Goal: Task Accomplishment & Management: Manage account settings

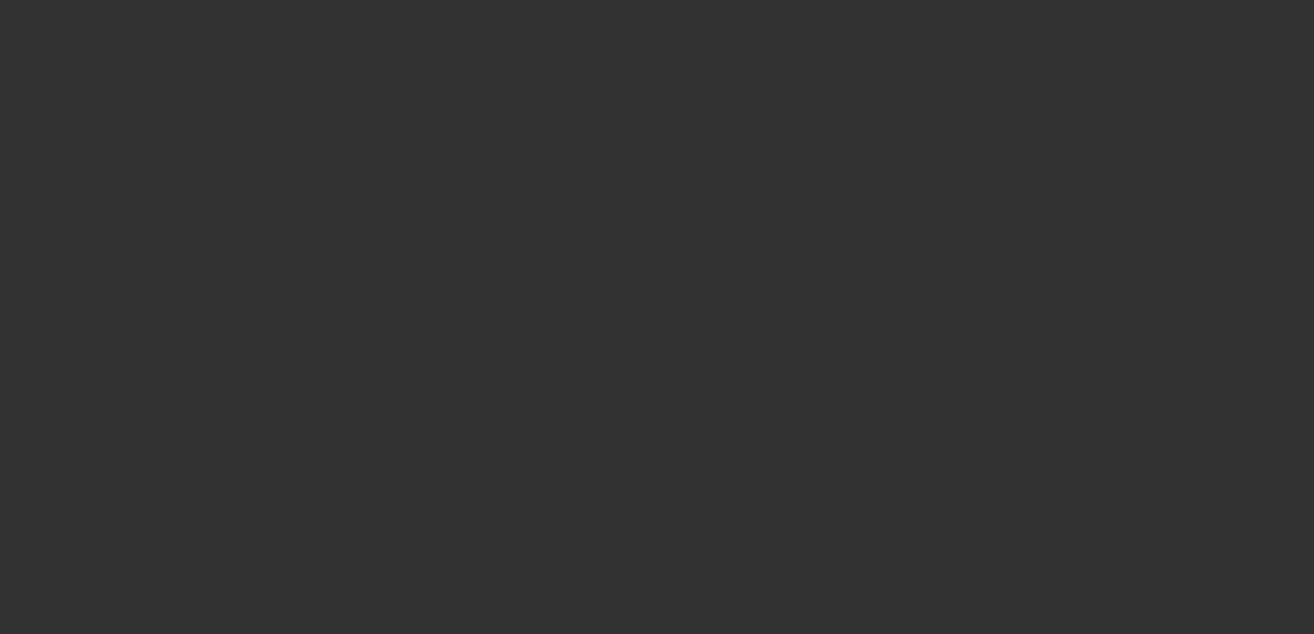
scroll to position [207, 0]
select select "3"
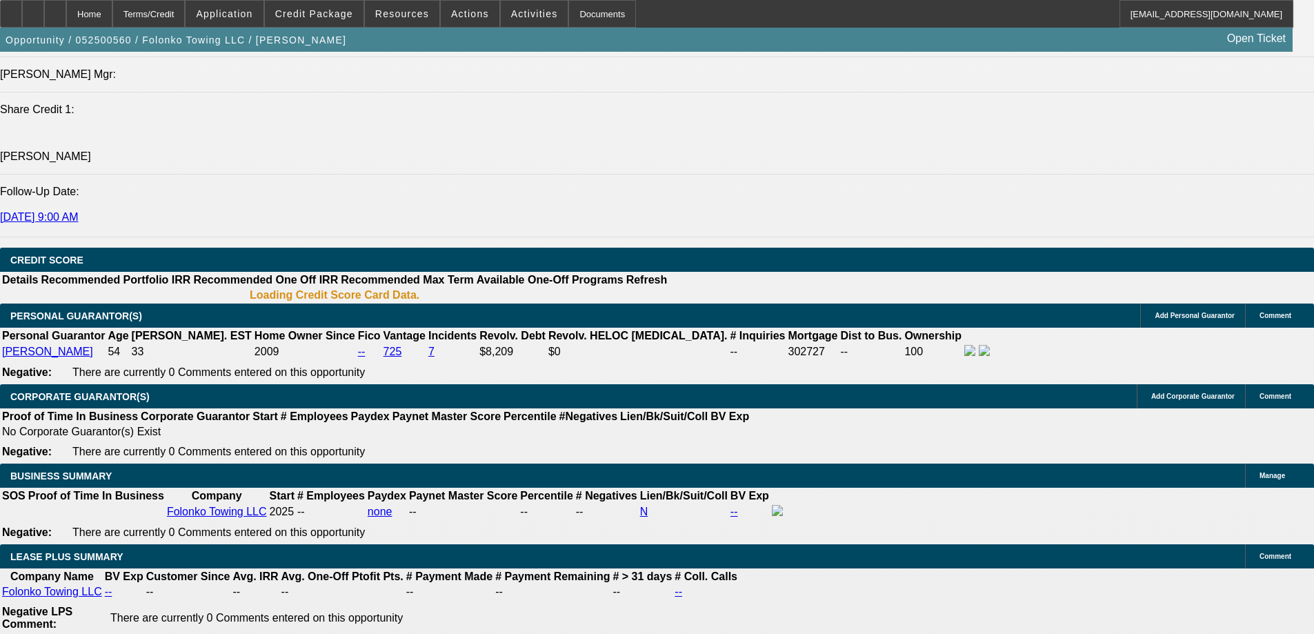
select select "0"
select select "2"
select select "0.1"
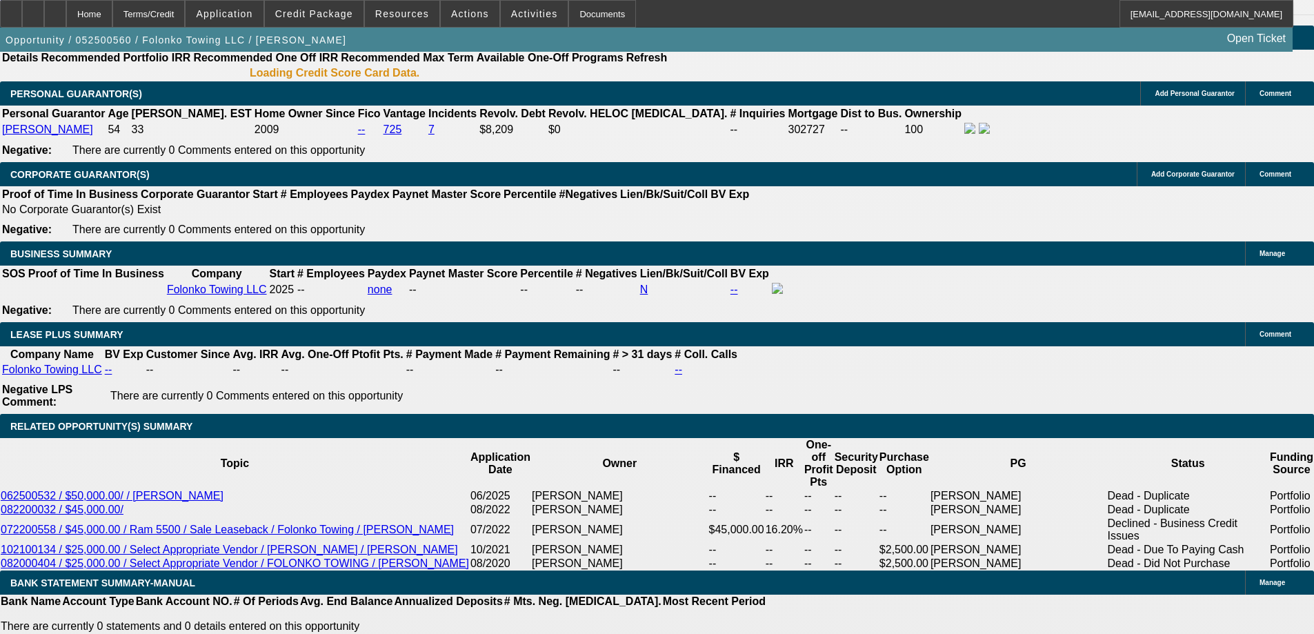
select select "1"
select select "2"
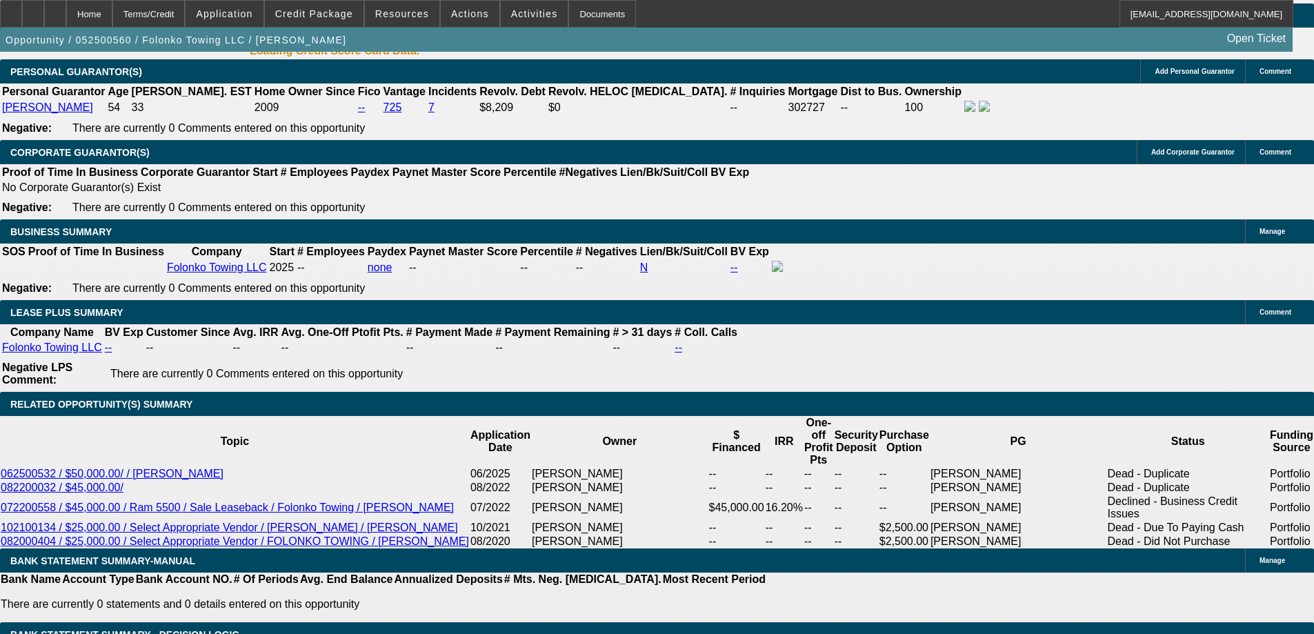
select select "4"
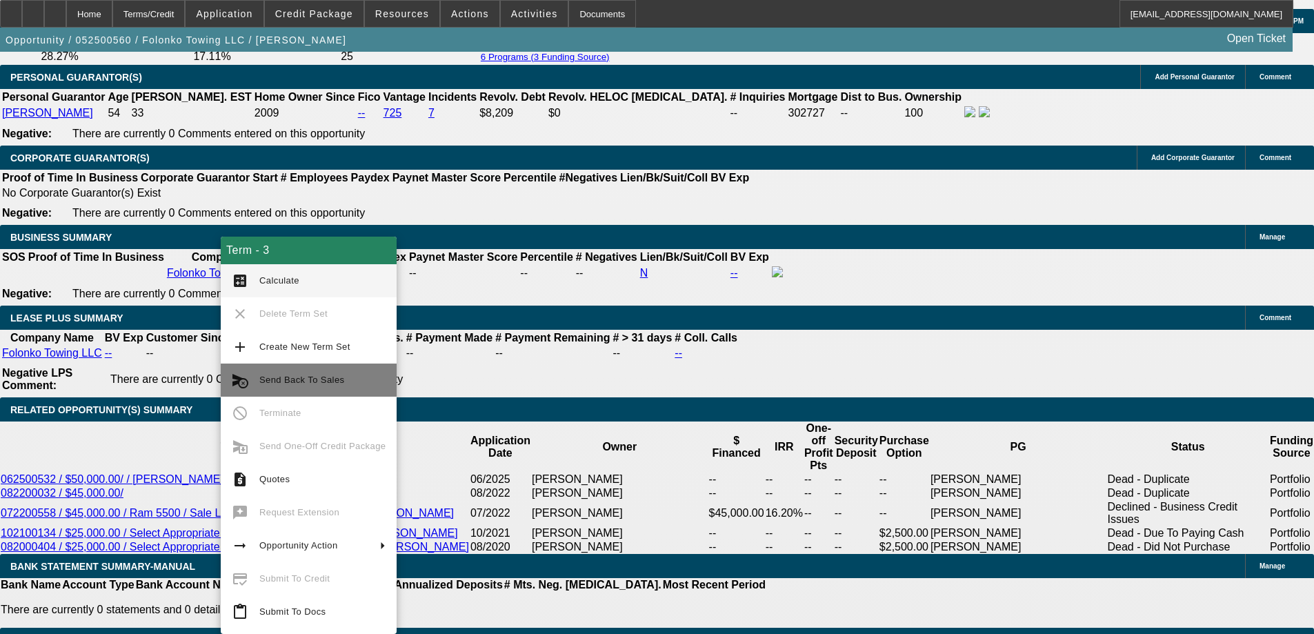
click at [283, 368] on button "cancel_schedule_send Send Back To Sales" at bounding box center [309, 379] width 176 height 33
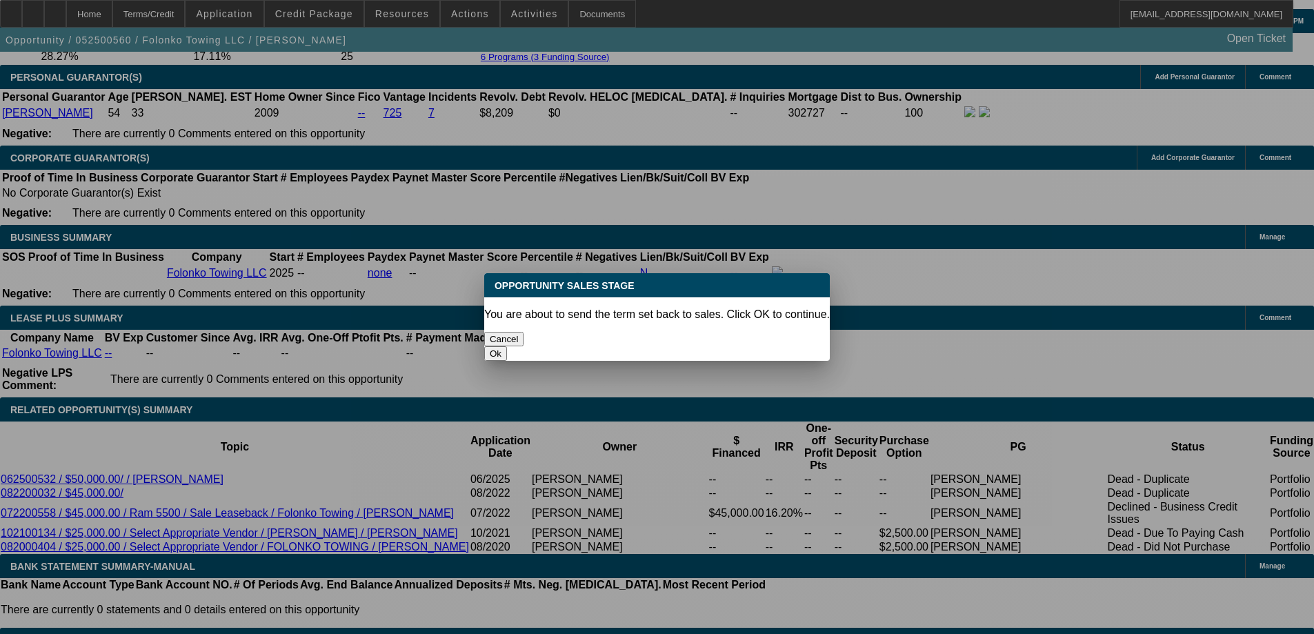
scroll to position [0, 0]
click at [507, 346] on button "Ok" at bounding box center [495, 353] width 23 height 14
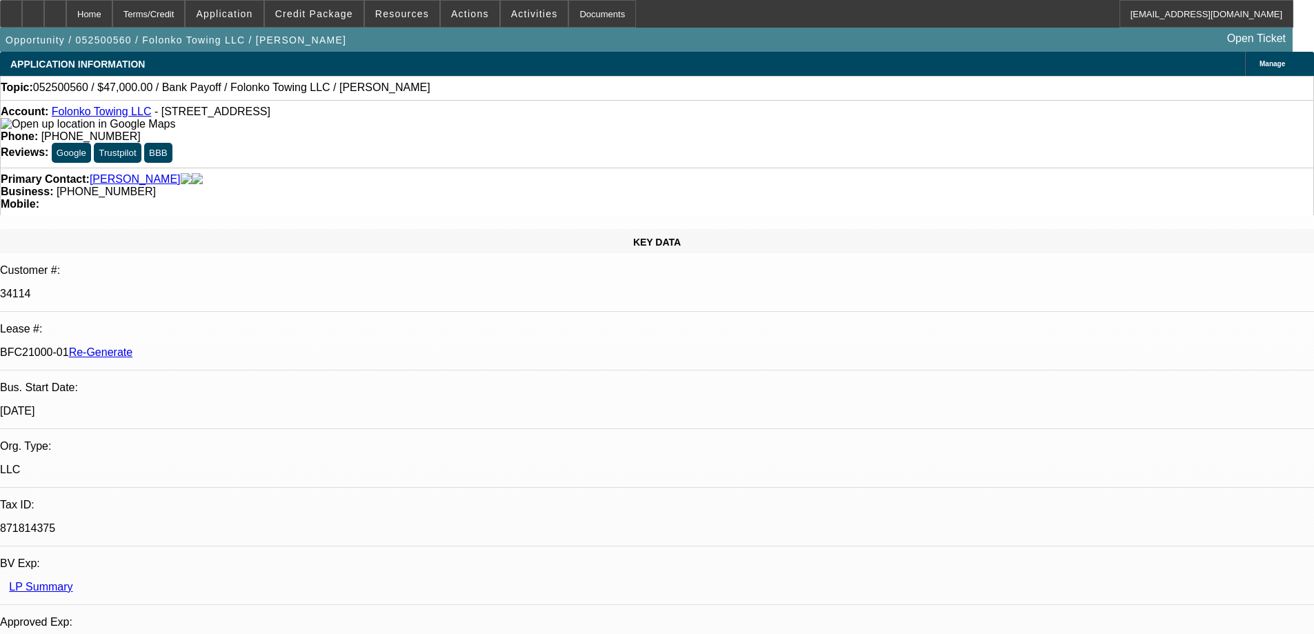
type textarea "payoff expired"
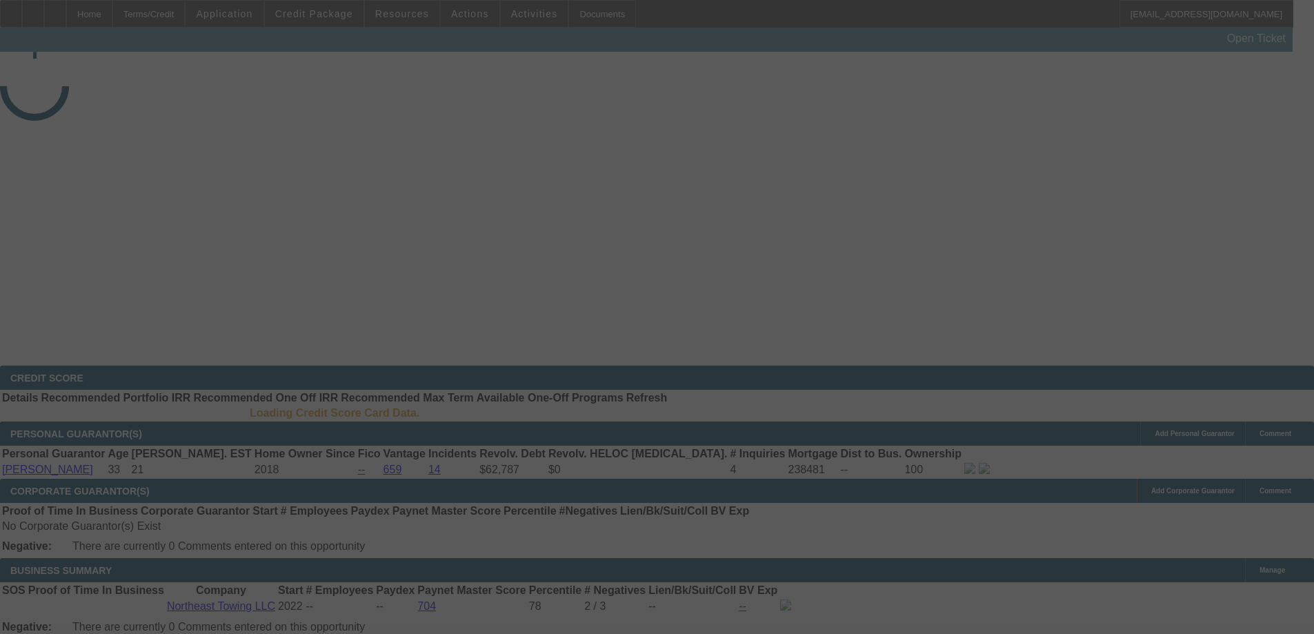
select select "3"
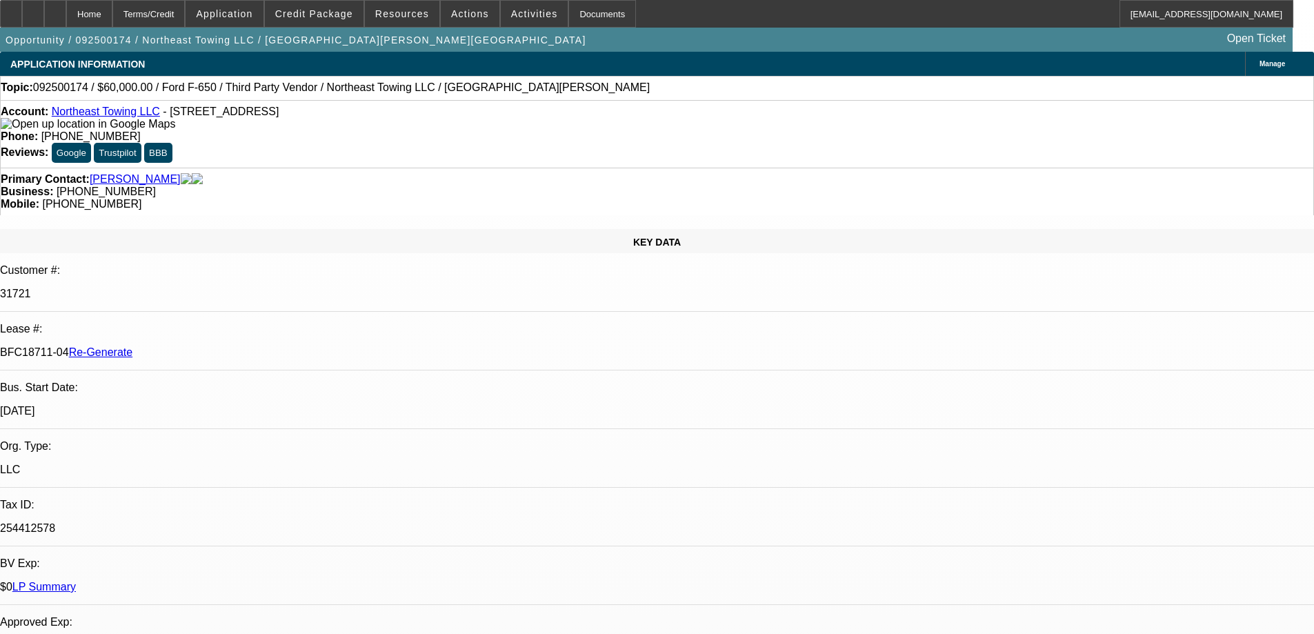
select select "0"
select select "3"
select select "0"
select select "6"
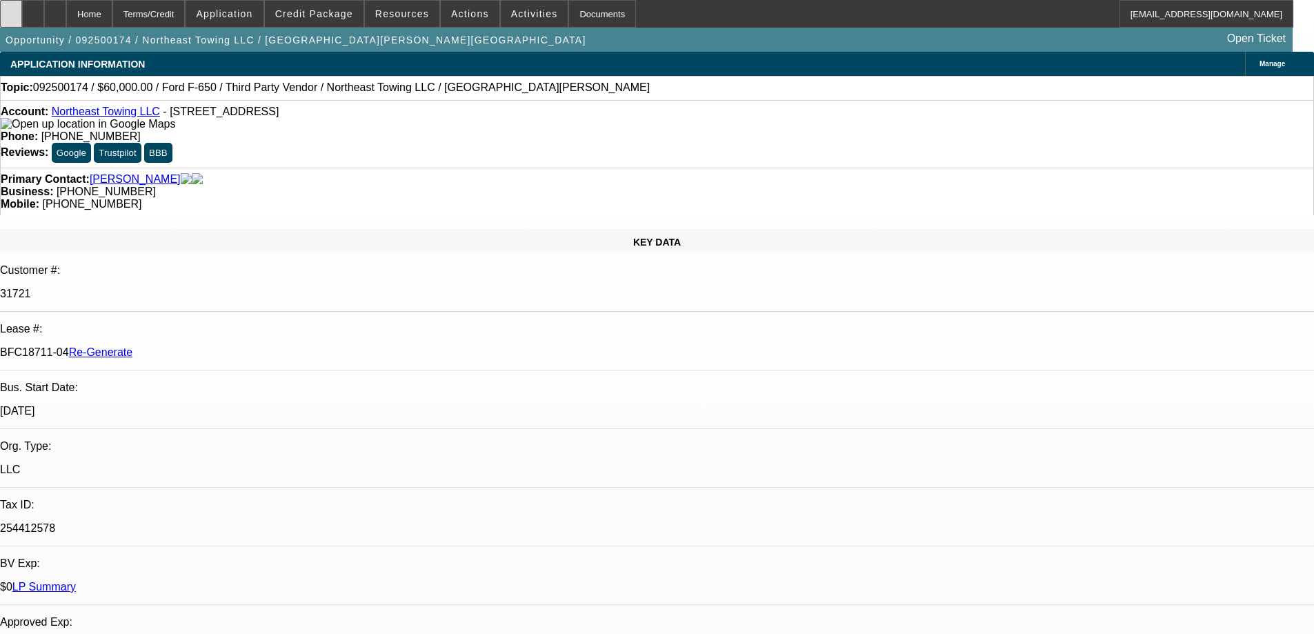
click at [22, 14] on div at bounding box center [11, 14] width 22 height 28
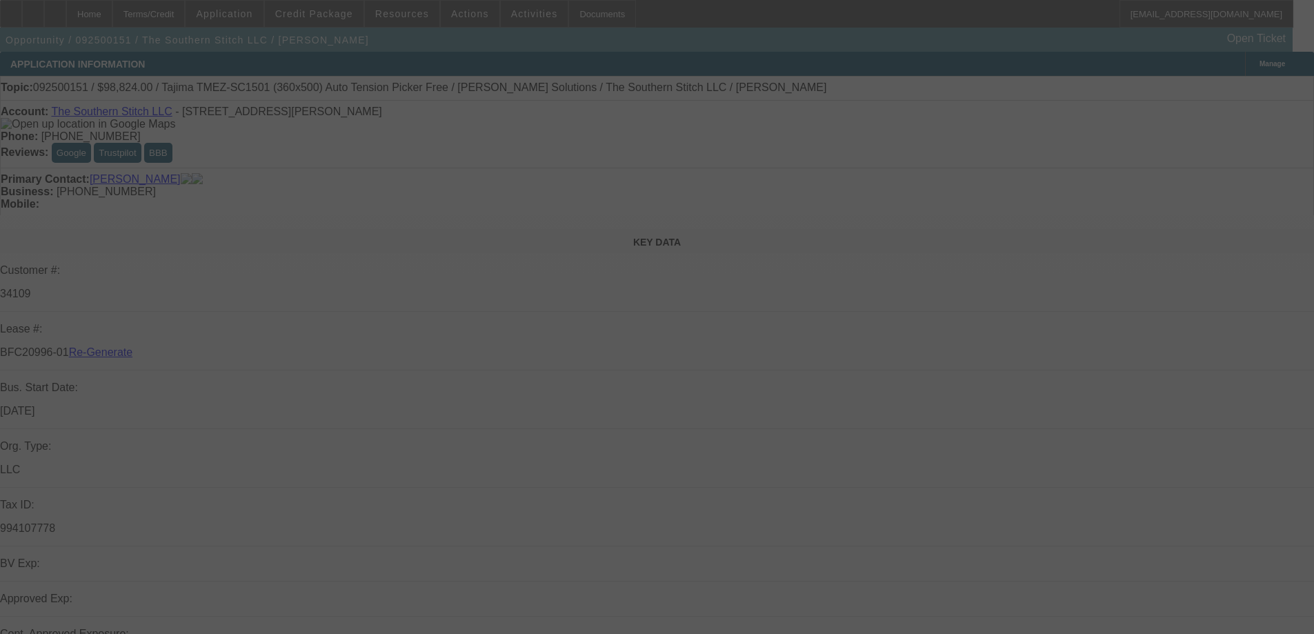
select select "3"
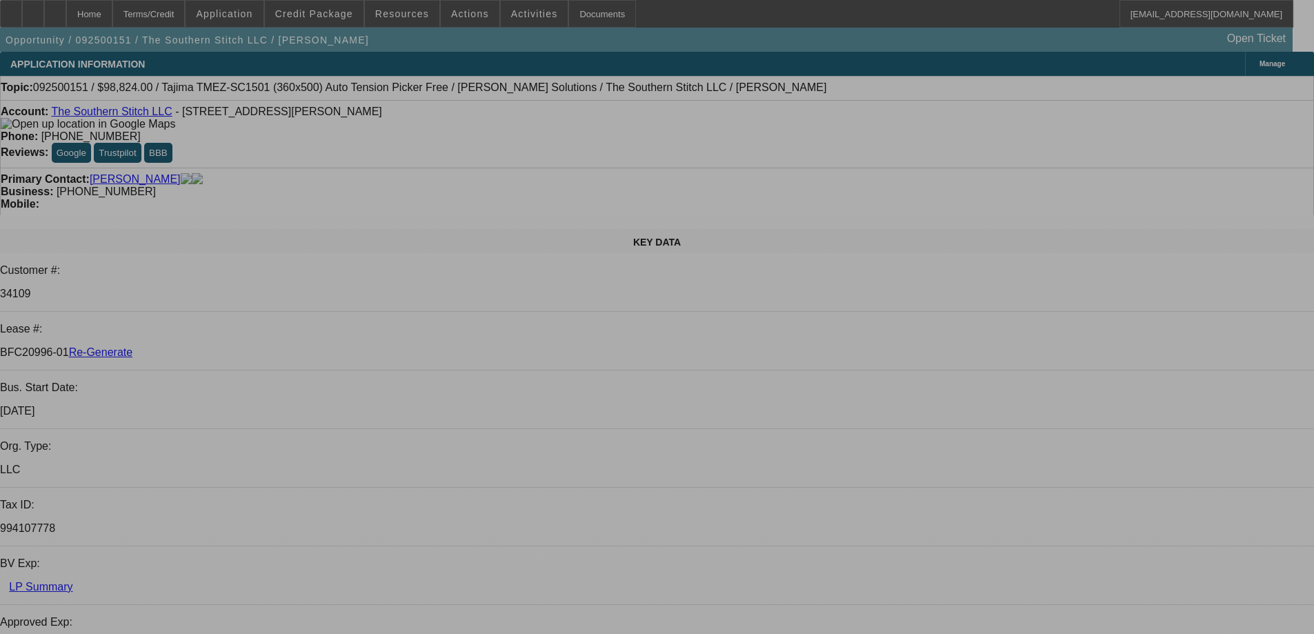
select select "0.2"
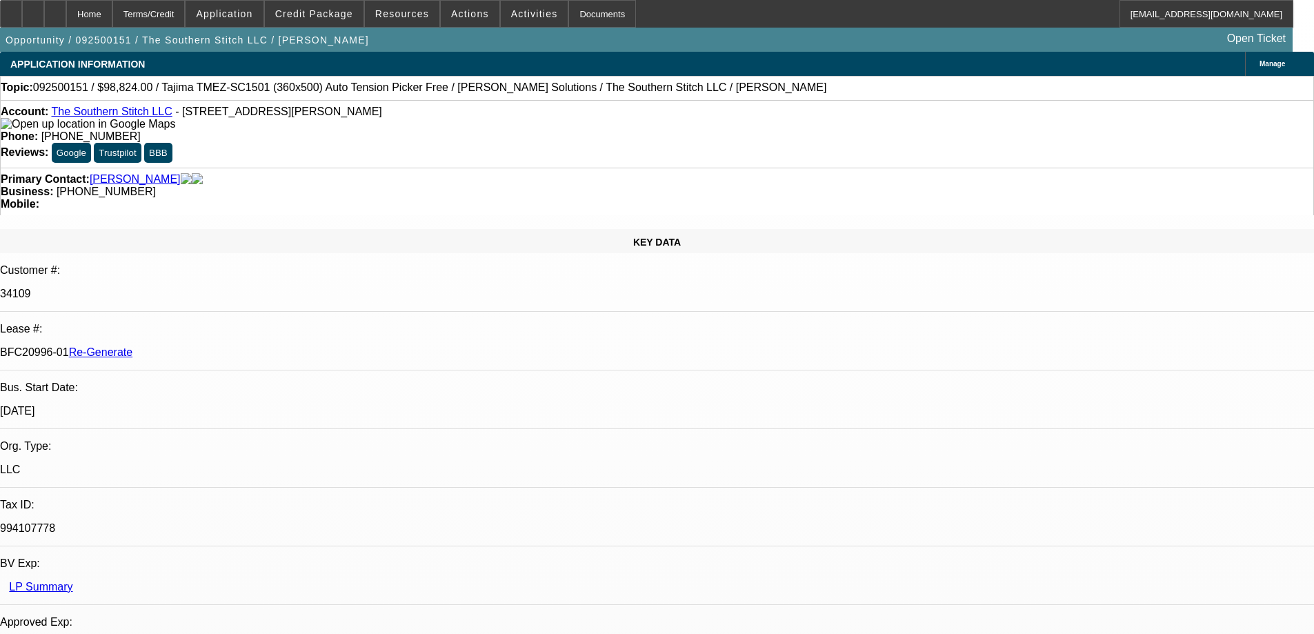
select select "2"
select select "0.1"
select select "4"
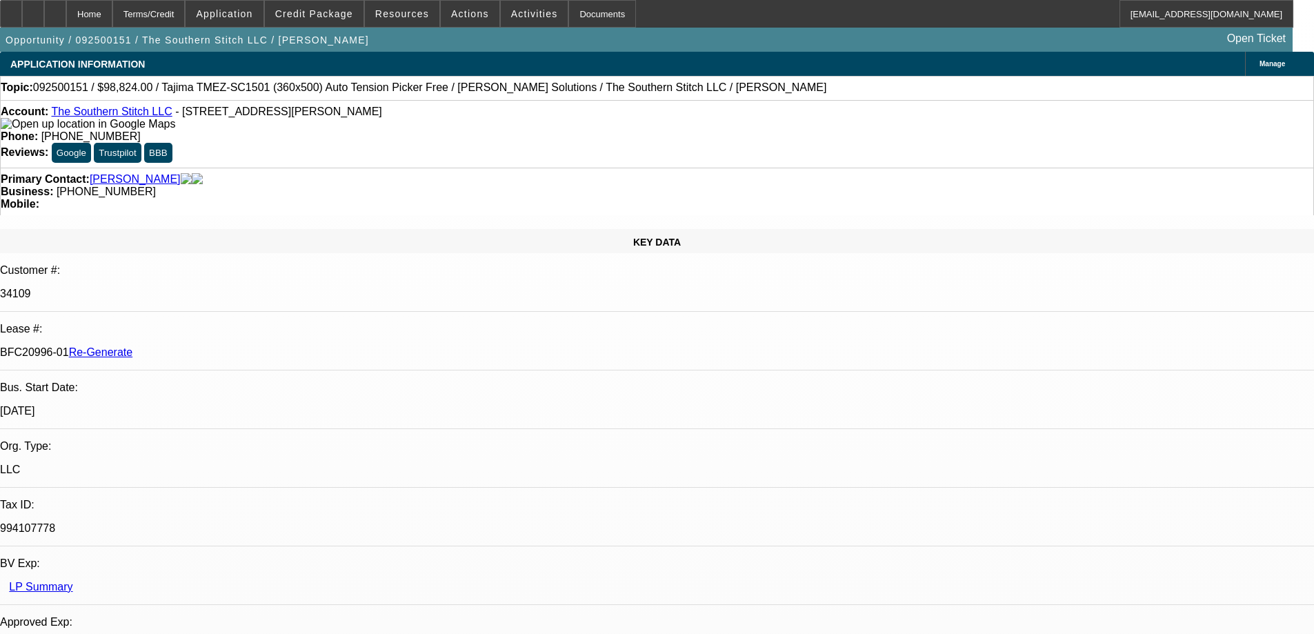
click at [568, 16] on div "Documents" at bounding box center [602, 14] width 68 height 28
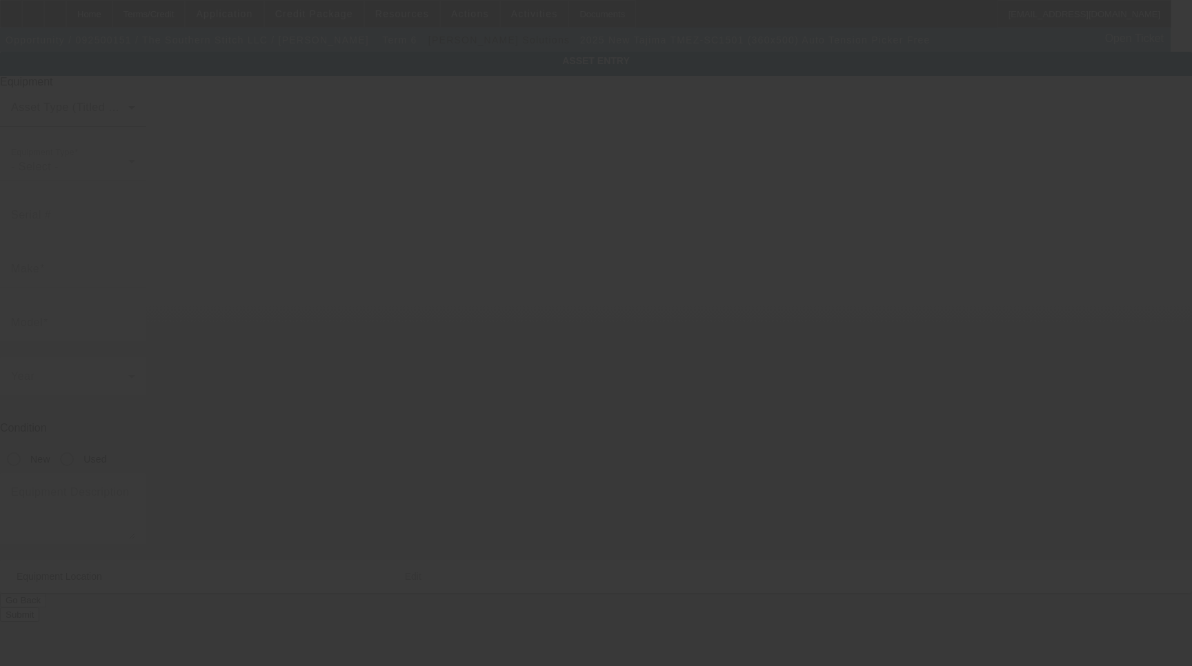
type input "Tajima"
type input "TMEZ-SC1501 (360x500) Auto Tension Picker Free"
radio input "true"
type textarea "15 Needle Single Head Embroidery Machine Includes: Cap Driver with Shaft, Wide …"
type input "8735 Horton Highway"
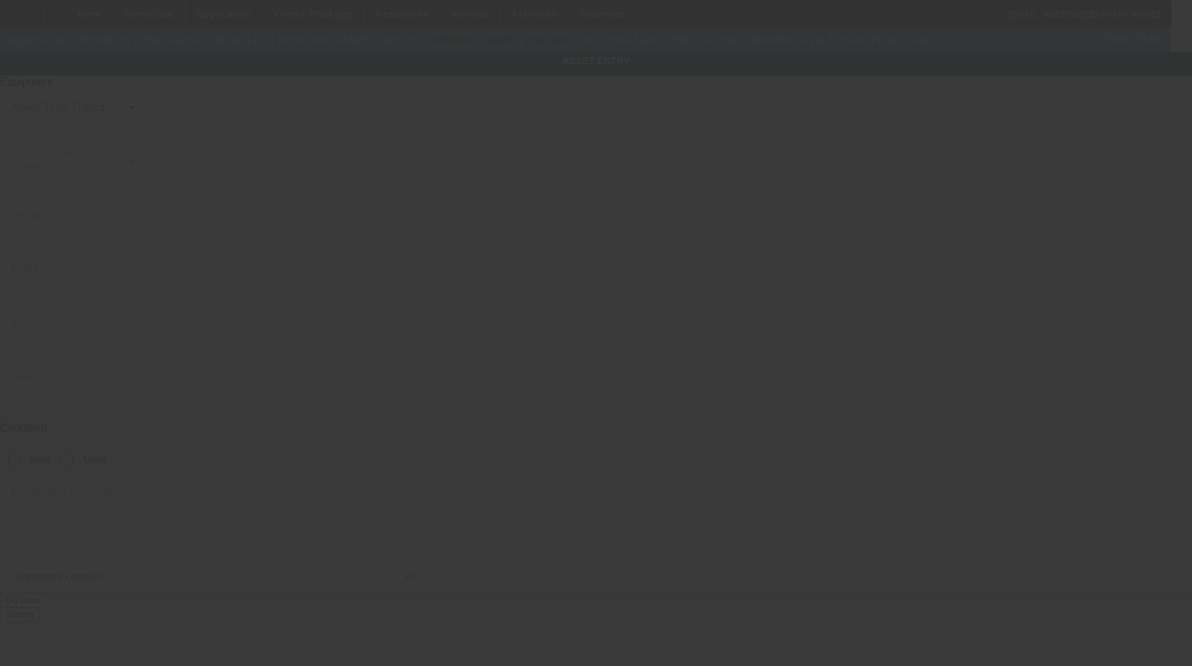
type input "College Grove"
type input "37046"
type input "Williamson"
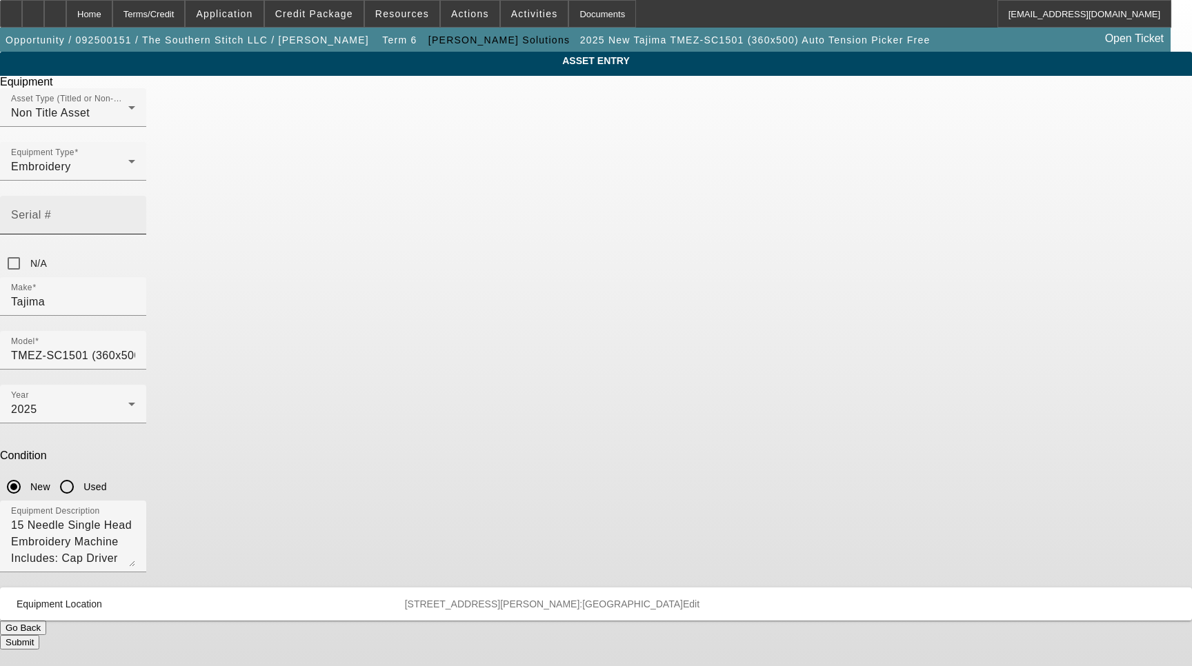
click at [135, 212] on input "Serial #" at bounding box center [73, 220] width 124 height 17
type input "B1F03357"
click at [39, 635] on button "Submit" at bounding box center [19, 642] width 39 height 14
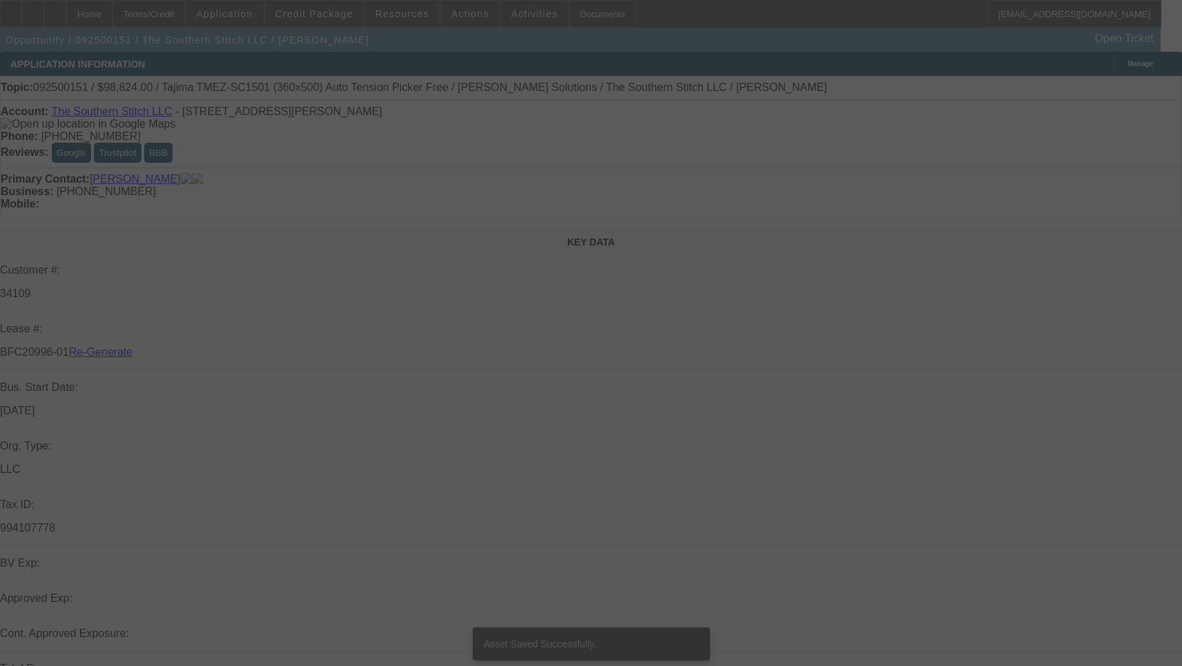
select select "3"
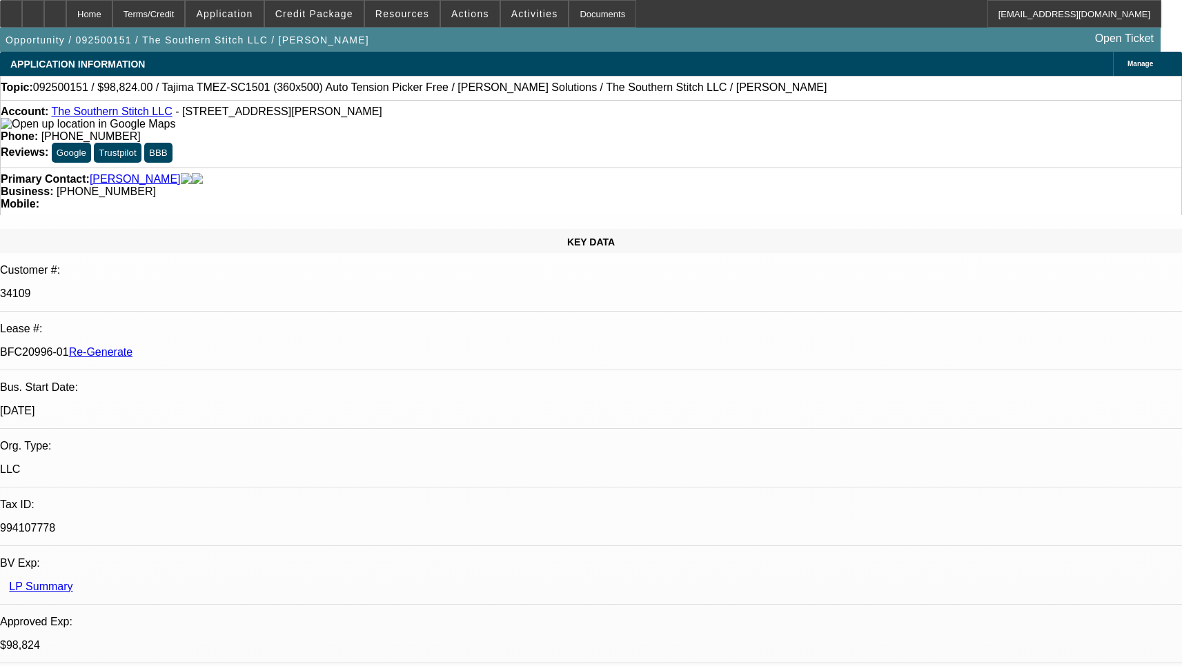
select select "0.2"
select select "2"
select select "0.1"
select select "4"
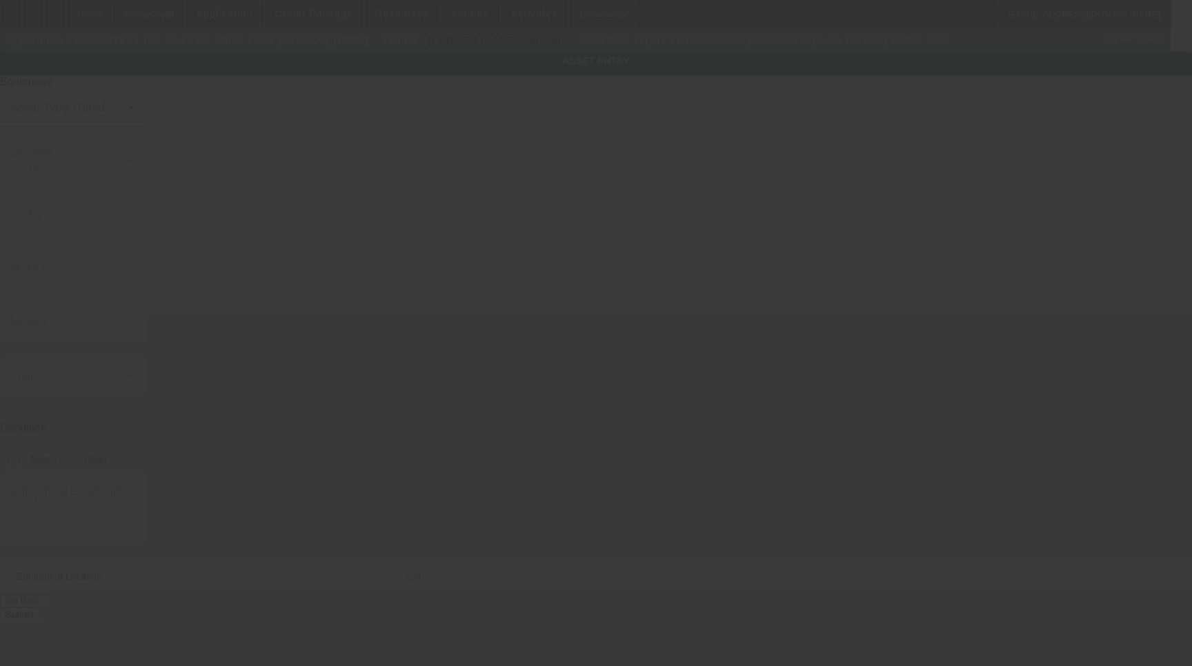
type input "Tajima"
type input "TMEZ-K1506C (450x360) S (Auto Tension) Picker Free"
radio input "true"
type textarea "15 Needle 6 Head Embroidery Machine Includes: Cap Driver with Support Shaft, 27…"
type input "[STREET_ADDRESS][PERSON_NAME]"
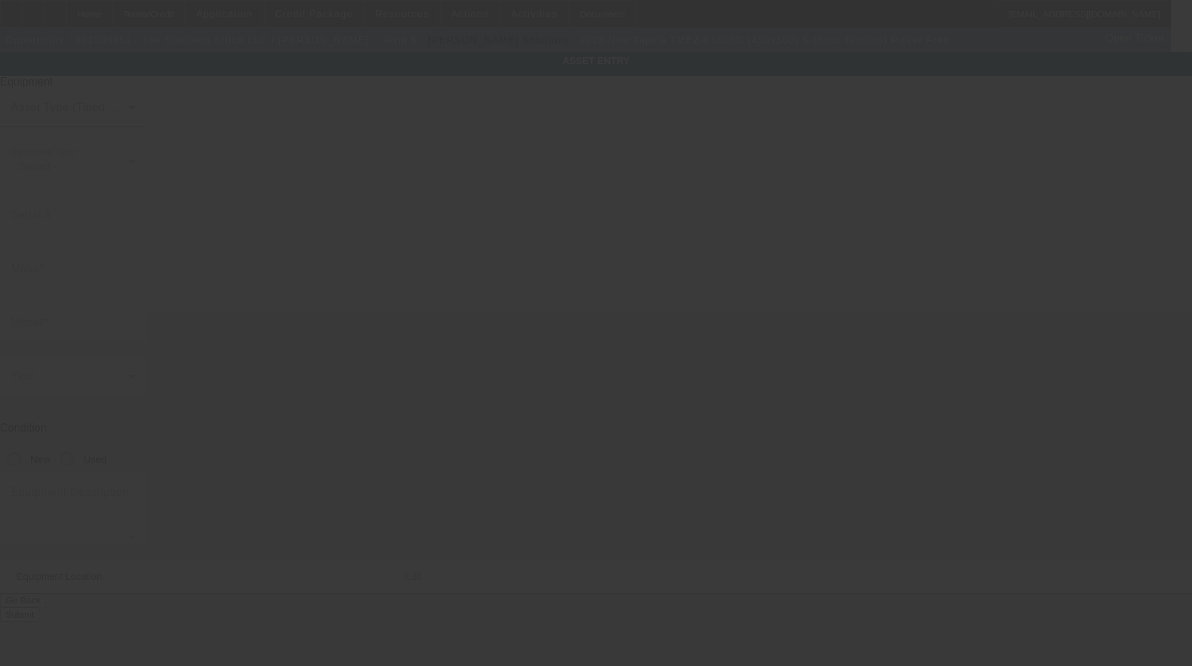
type input "[GEOGRAPHIC_DATA]"
type input "37046"
type input "[PERSON_NAME]"
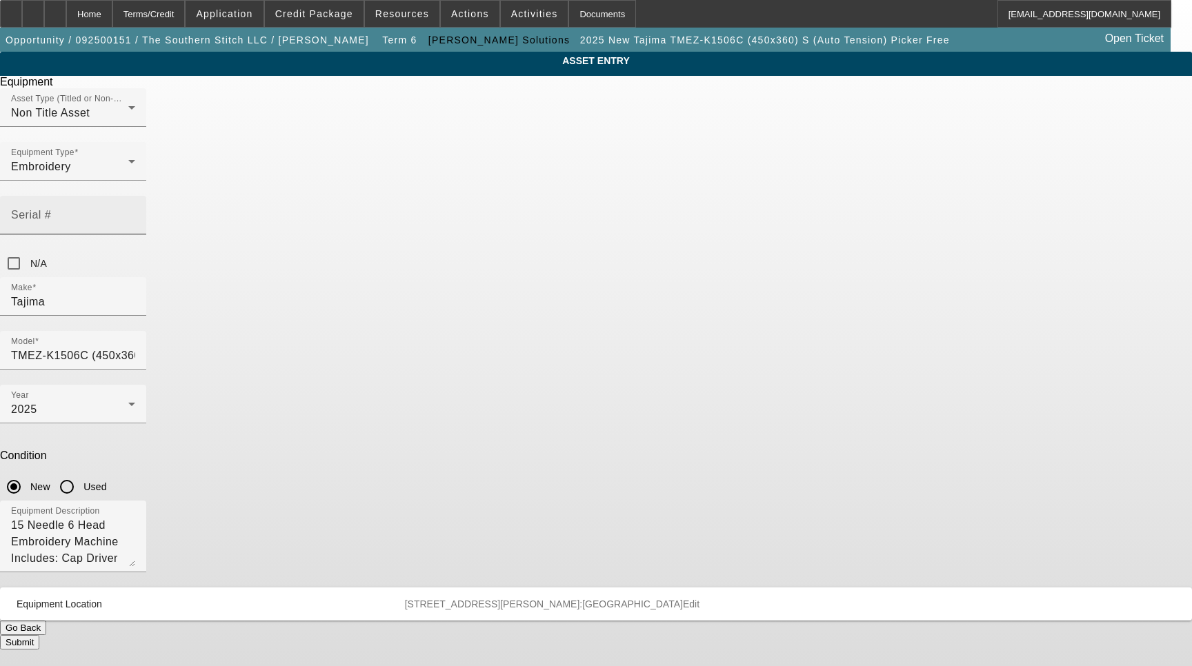
click at [135, 212] on input "Serial #" at bounding box center [73, 220] width 124 height 17
type input "B2F02398"
click at [39, 635] on button "Submit" at bounding box center [19, 642] width 39 height 14
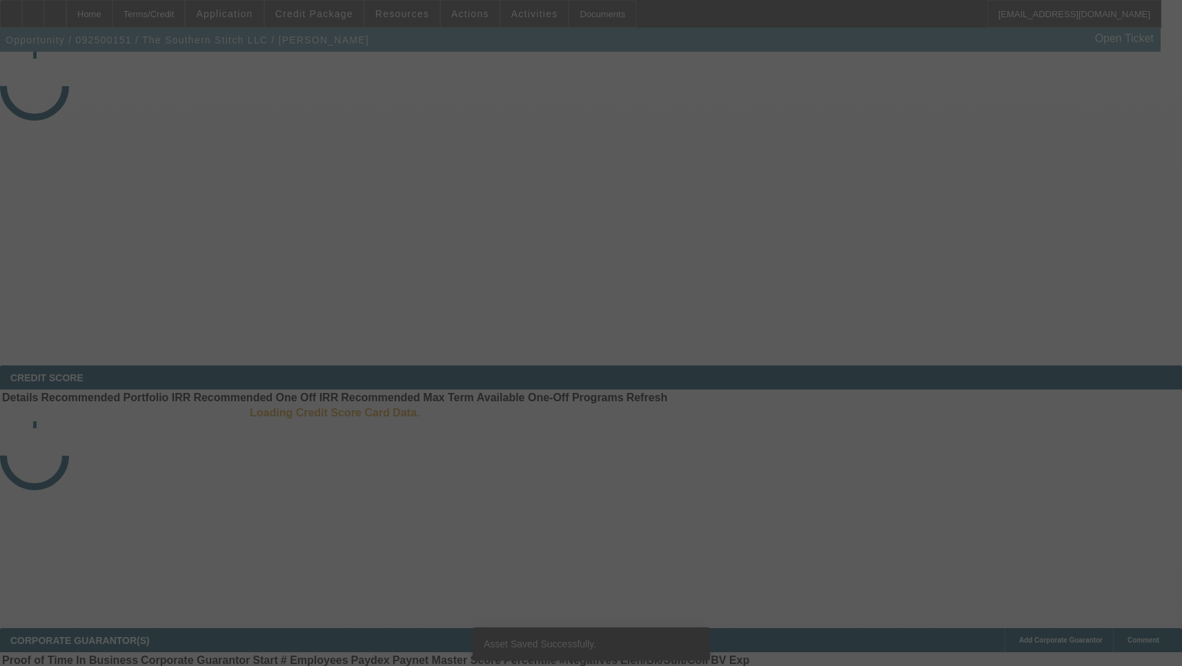
select select "3"
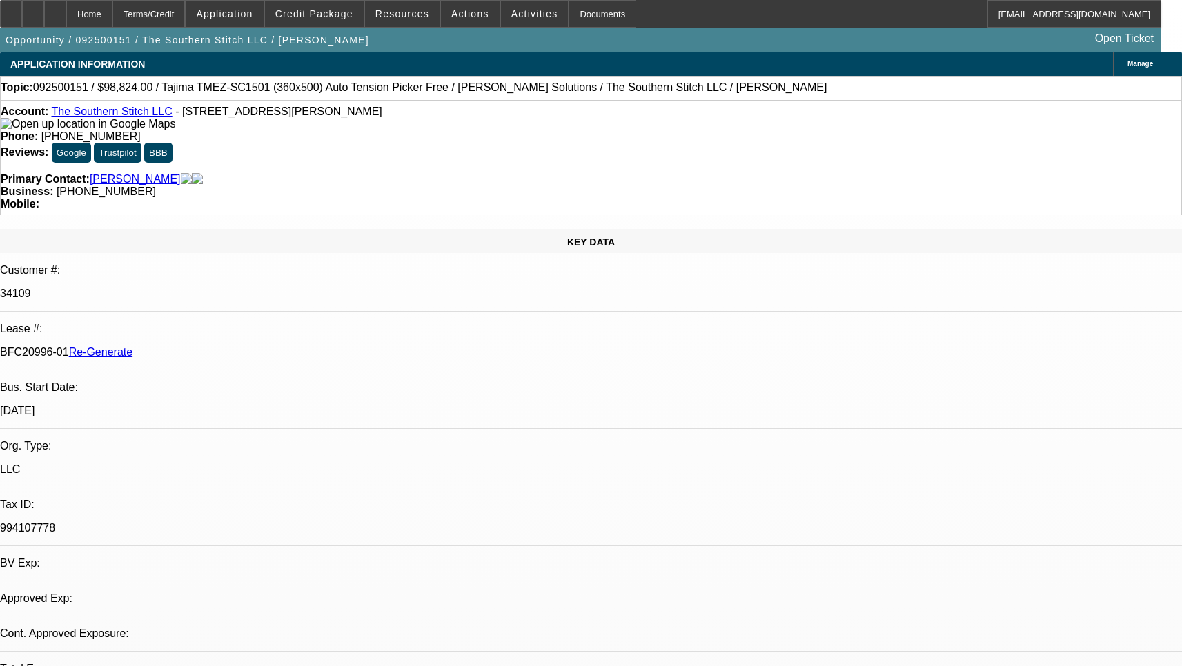
select select "0.2"
select select "2"
select select "0.1"
select select "4"
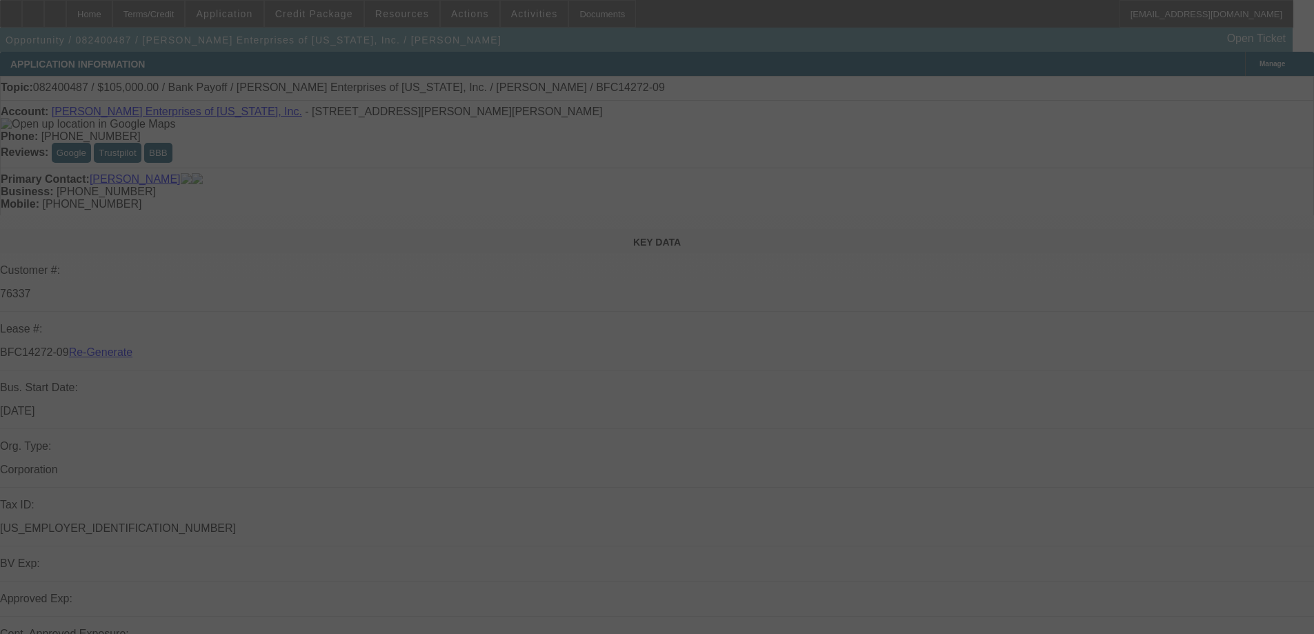
select select "4"
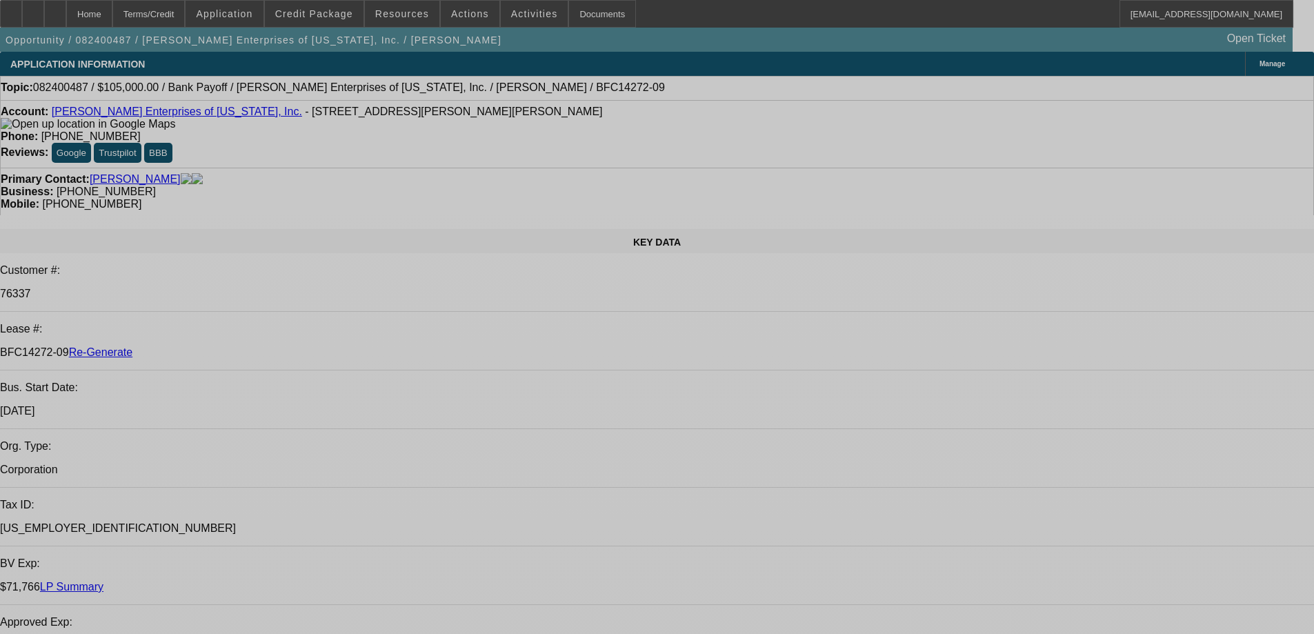
select select "0"
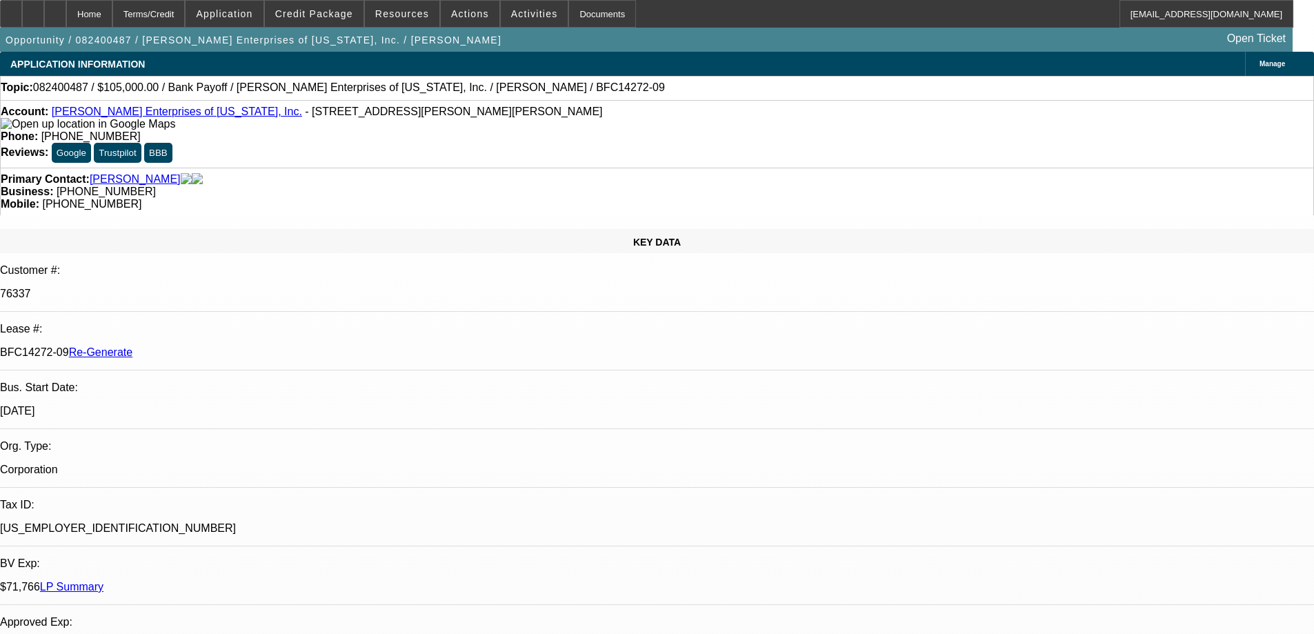
select select "0"
select select "2"
select select "0"
select select "6"
click at [16, 16] on div at bounding box center [11, 14] width 22 height 28
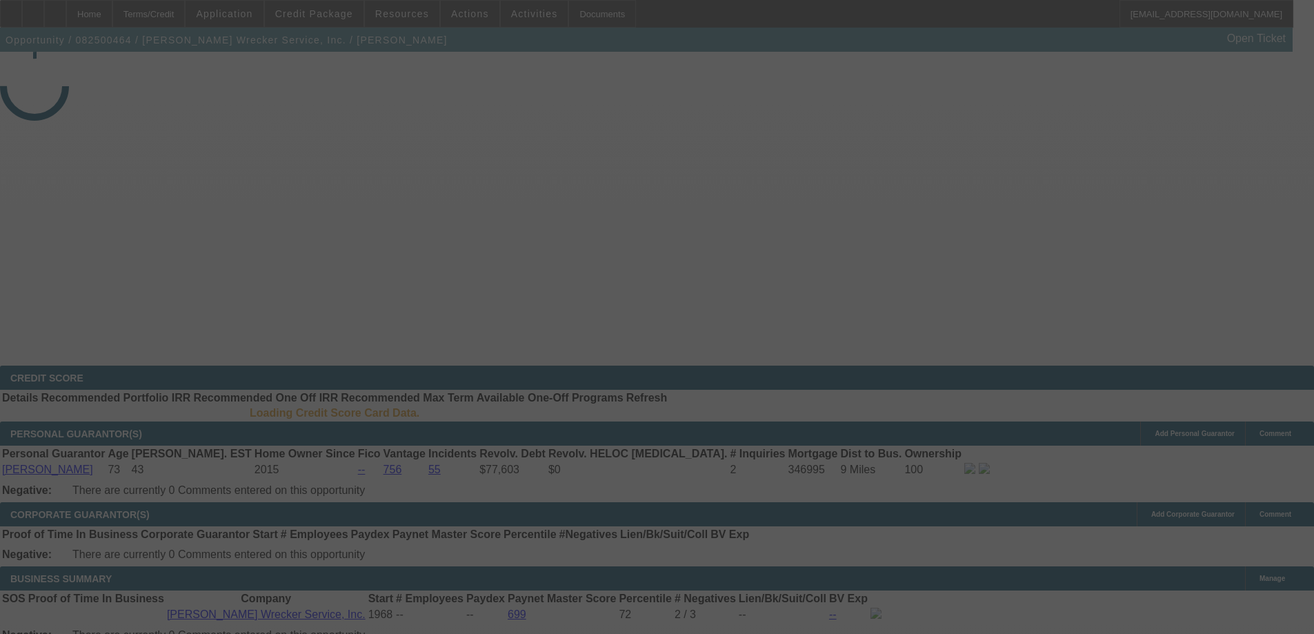
select select "3"
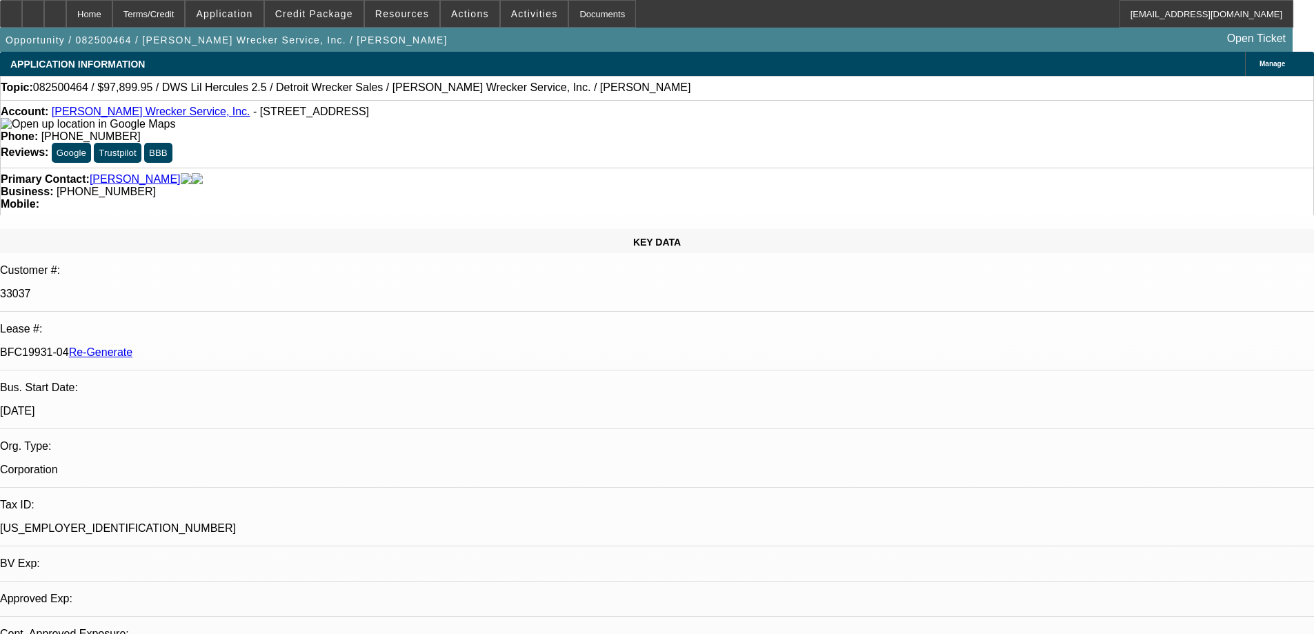
select select "0"
select select "2"
select select "0"
select select "6"
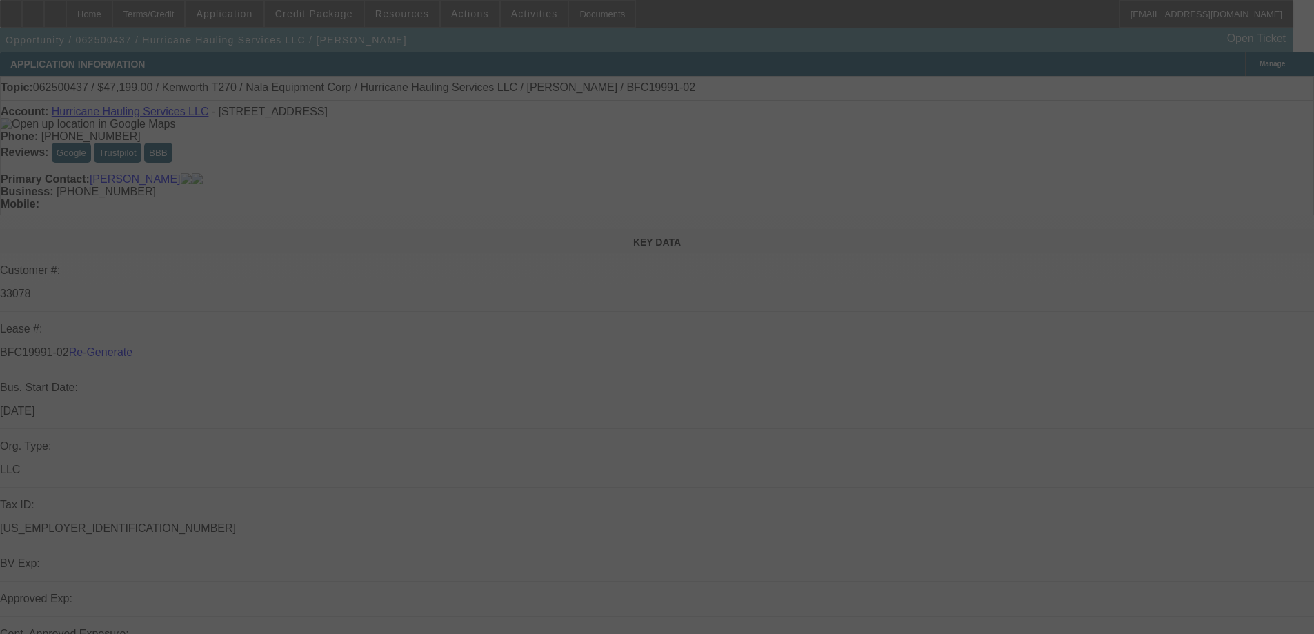
select select "4"
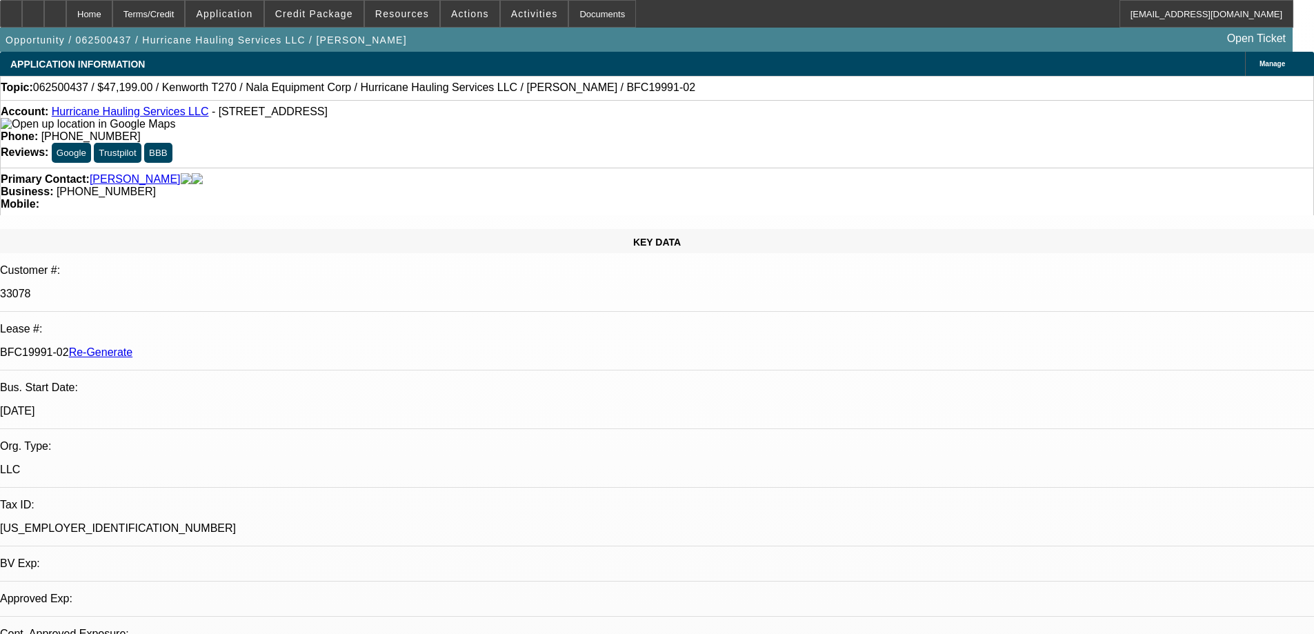
select select "0"
select select "2"
select select "0.1"
select select "4"
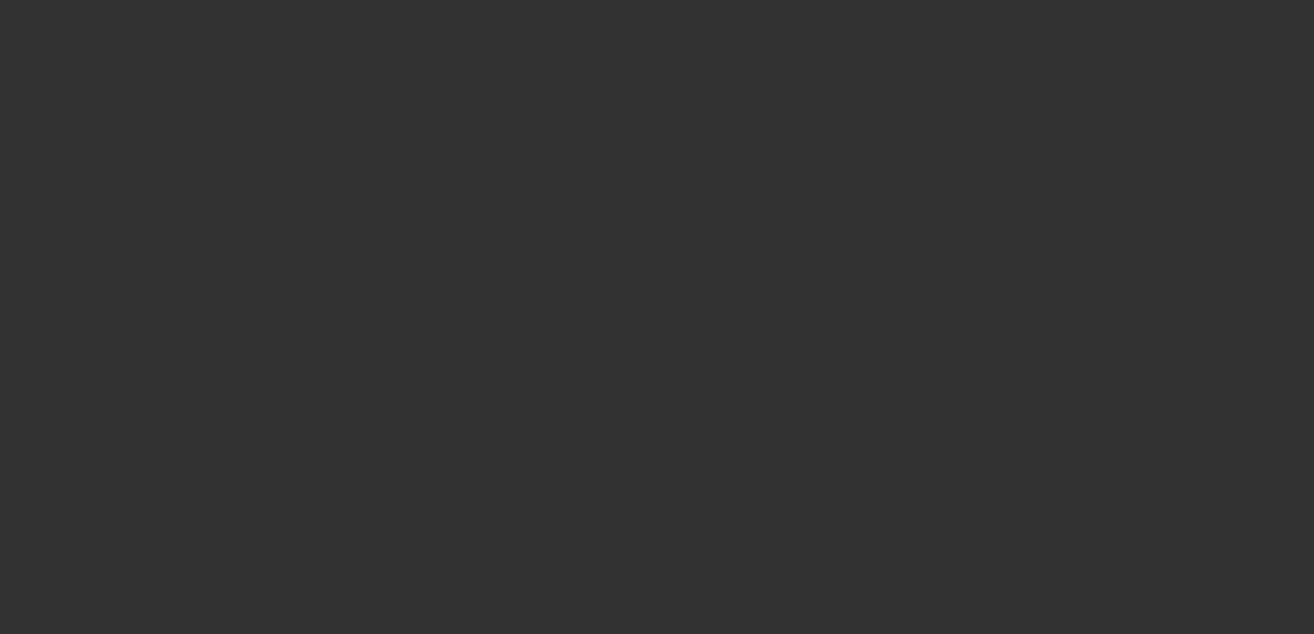
select select "4"
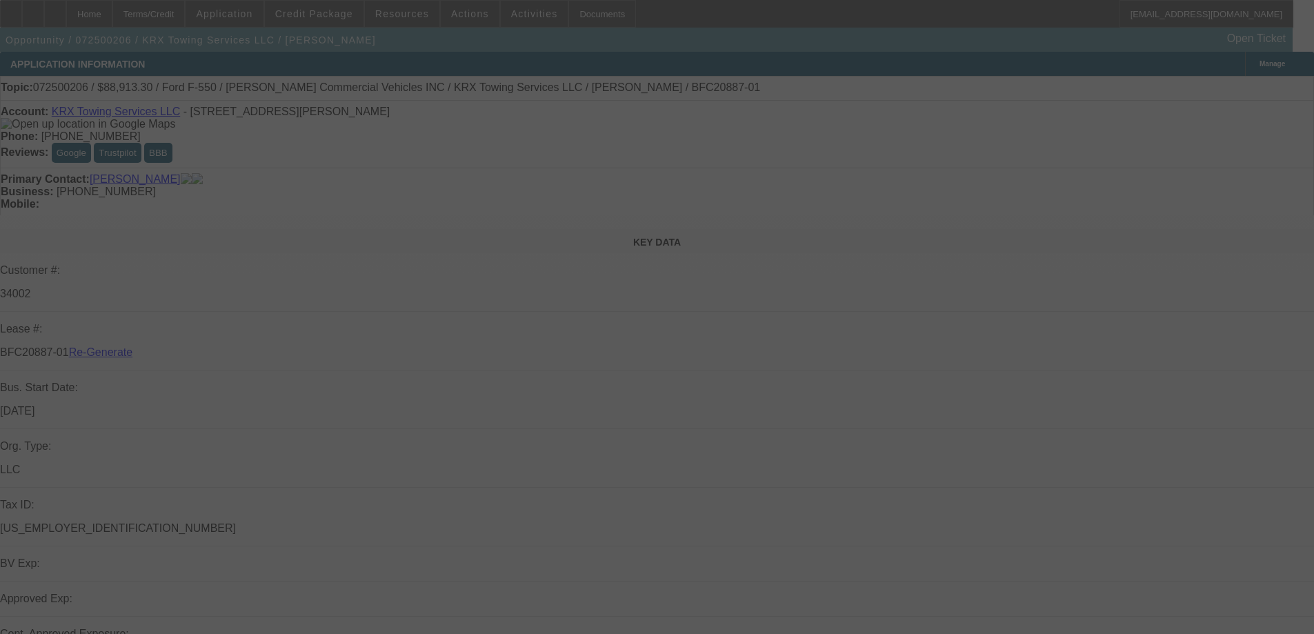
select select "0"
select select "2"
select select "0"
select select "6"
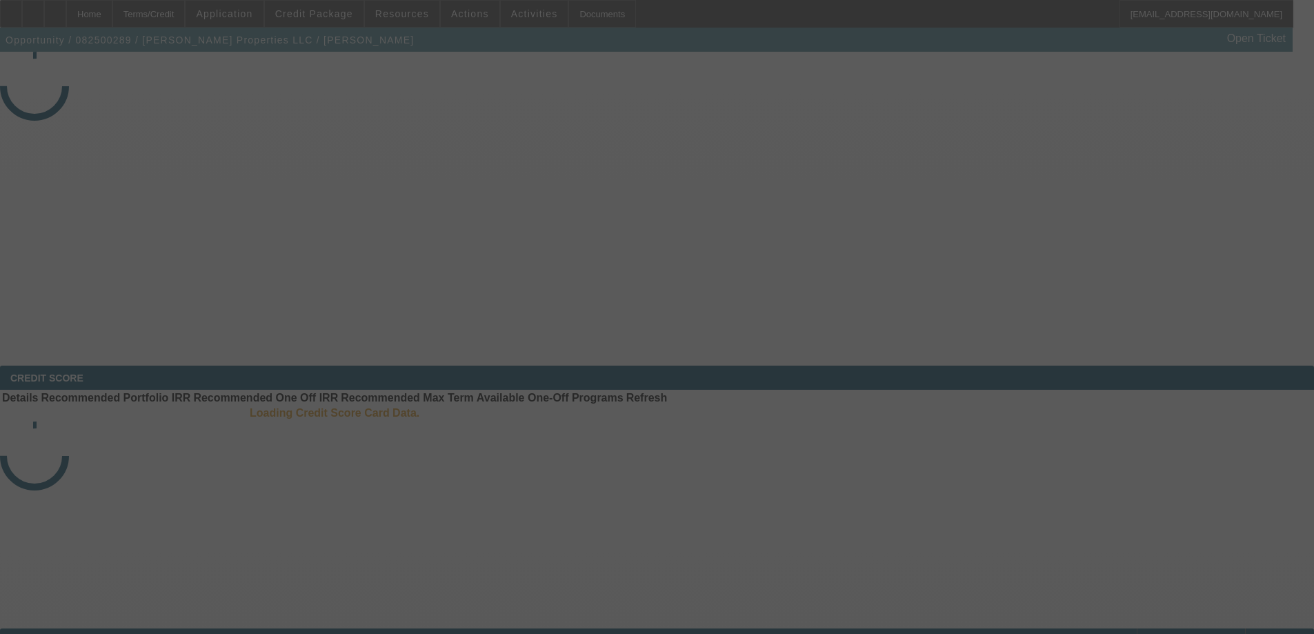
select select "4"
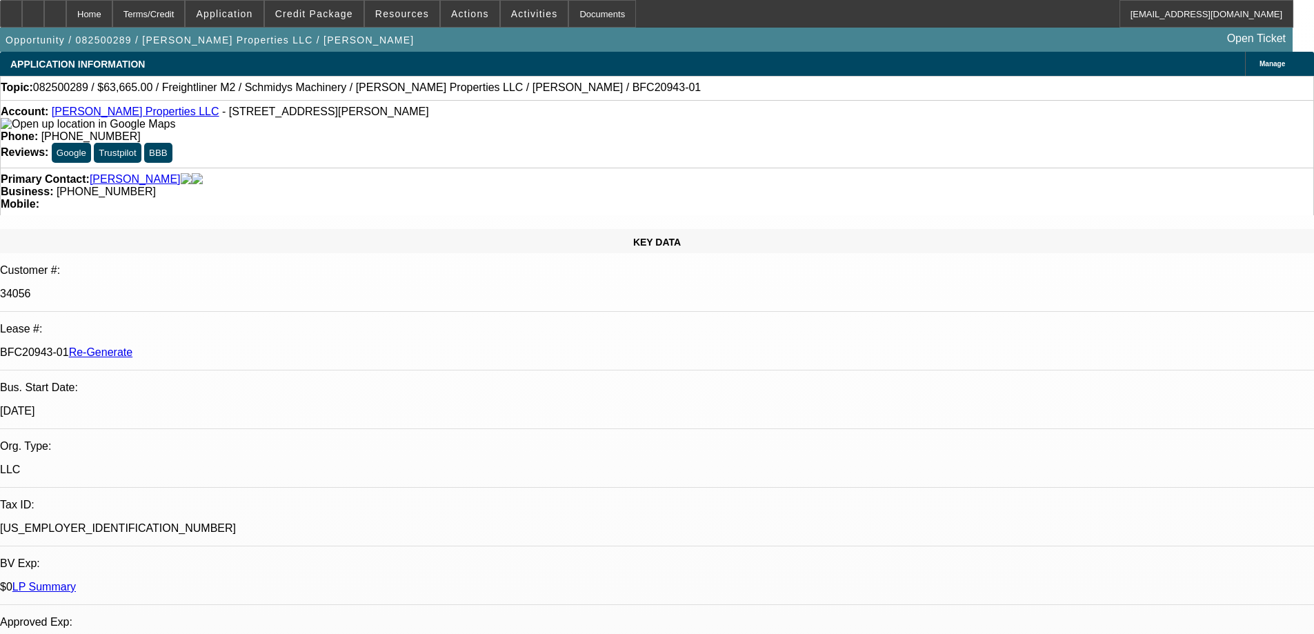
select select "0"
select select "6"
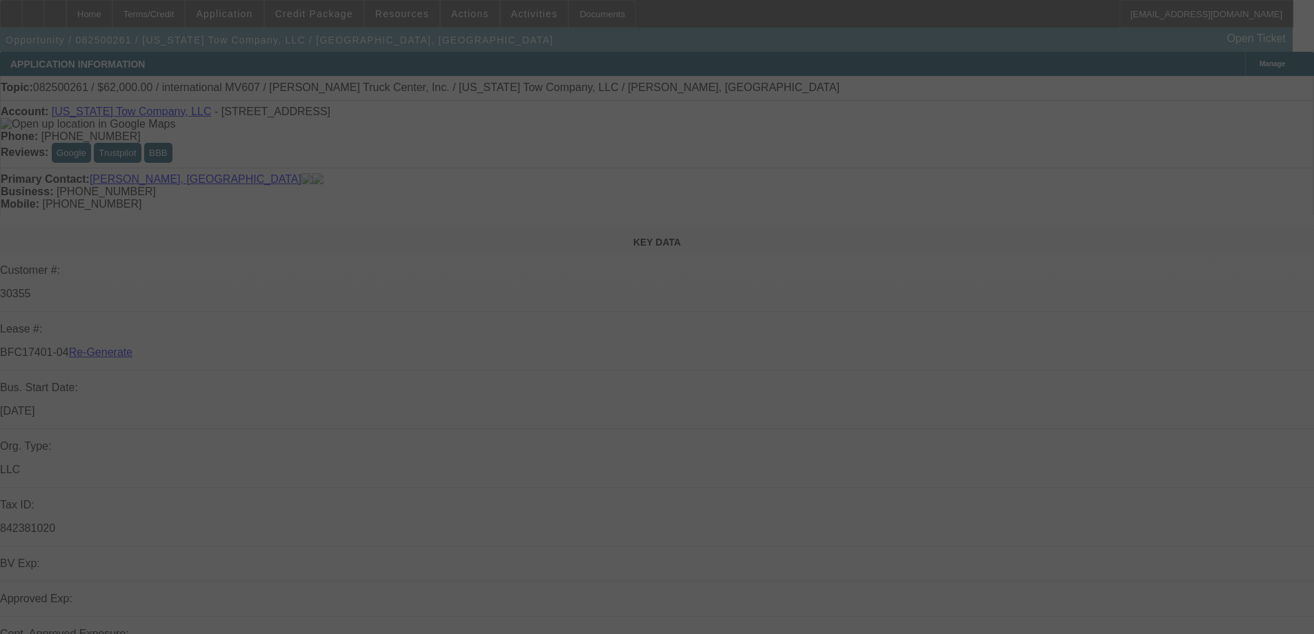
select select "4"
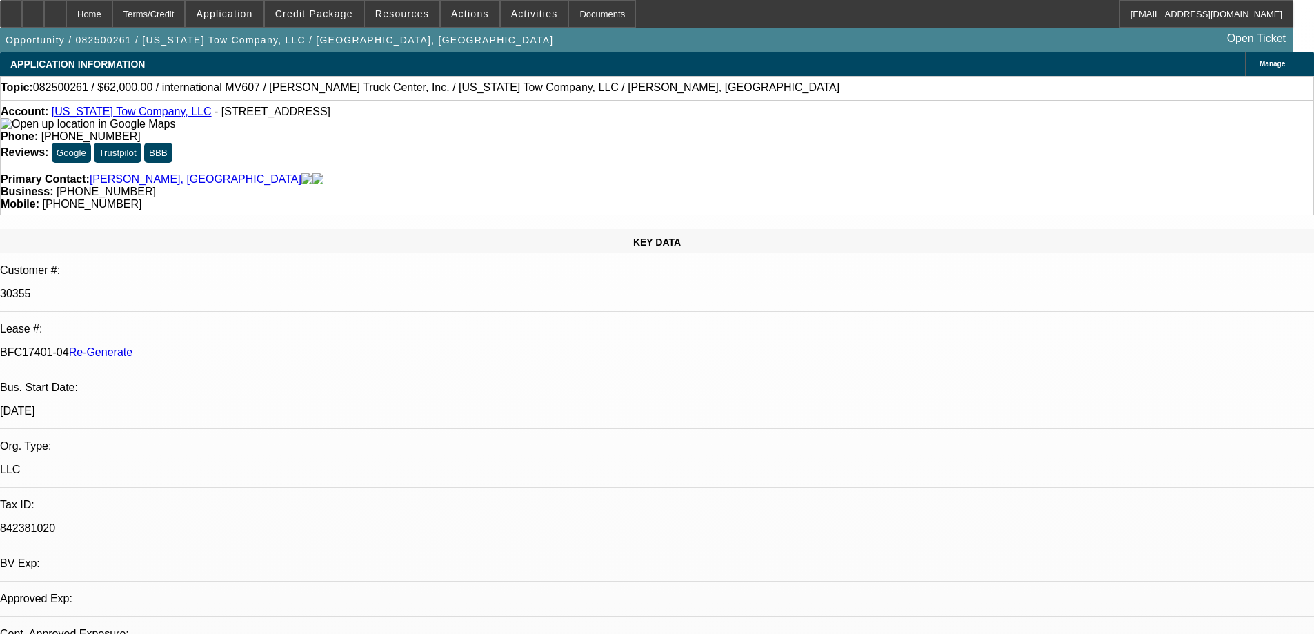
select select "0"
select select "2"
select select "0"
select select "6"
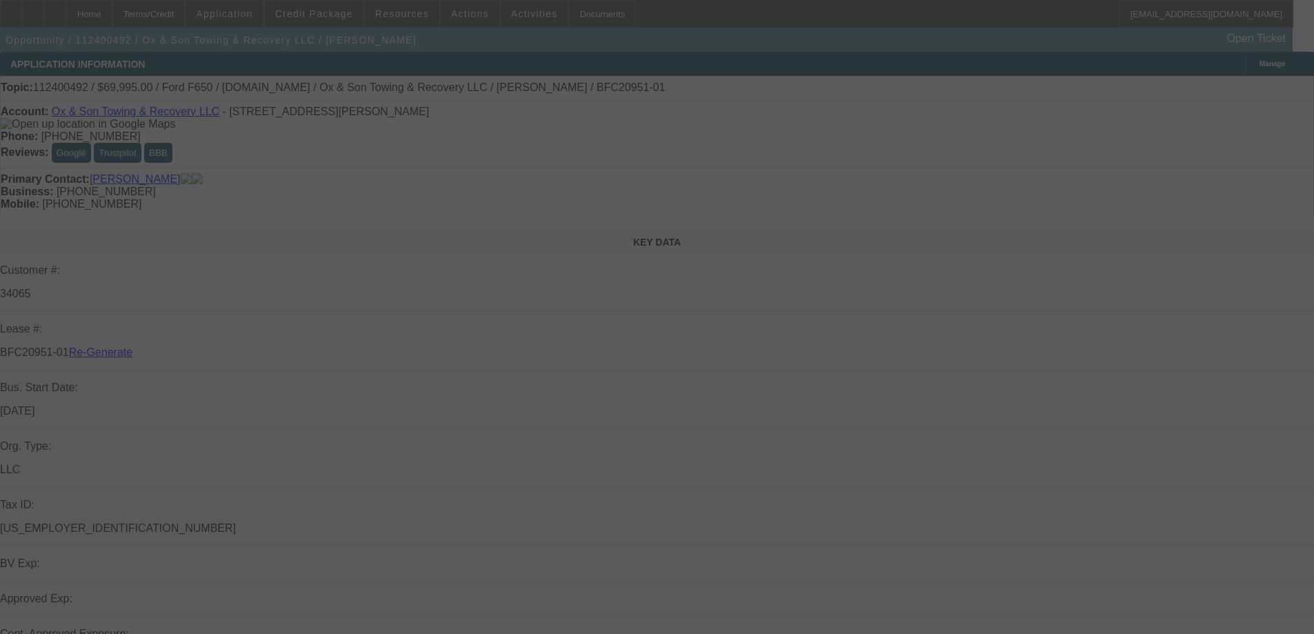
select select "4"
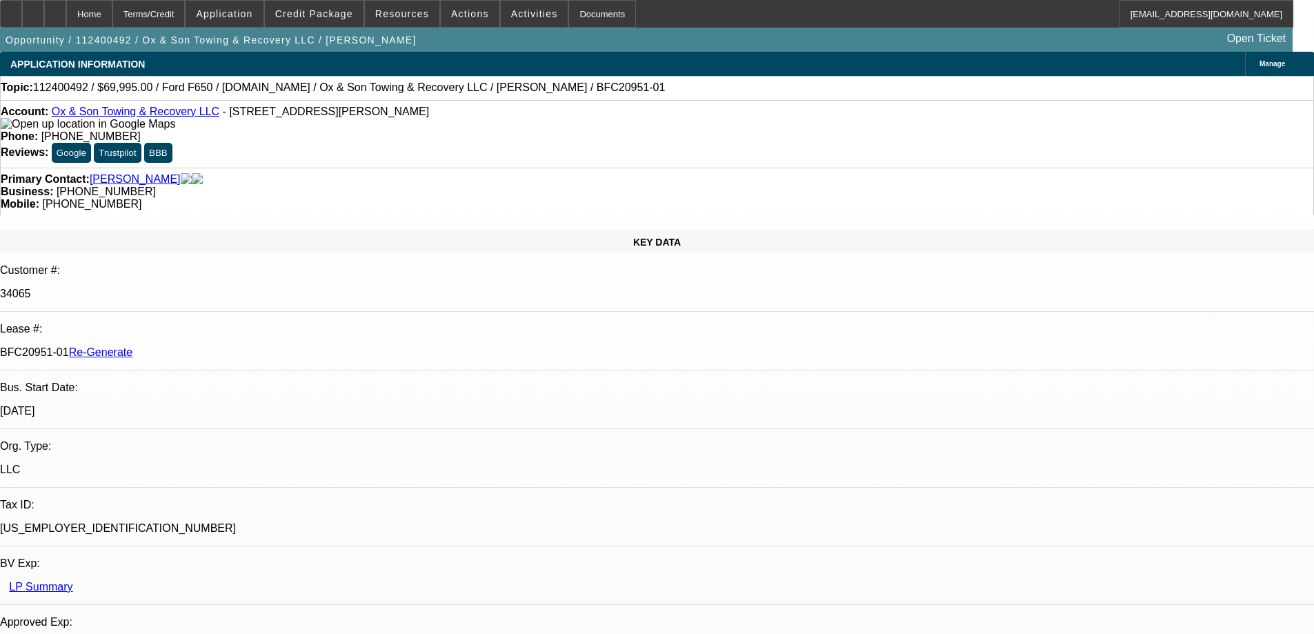
select select "0"
select select "3"
select select "0"
select select "6"
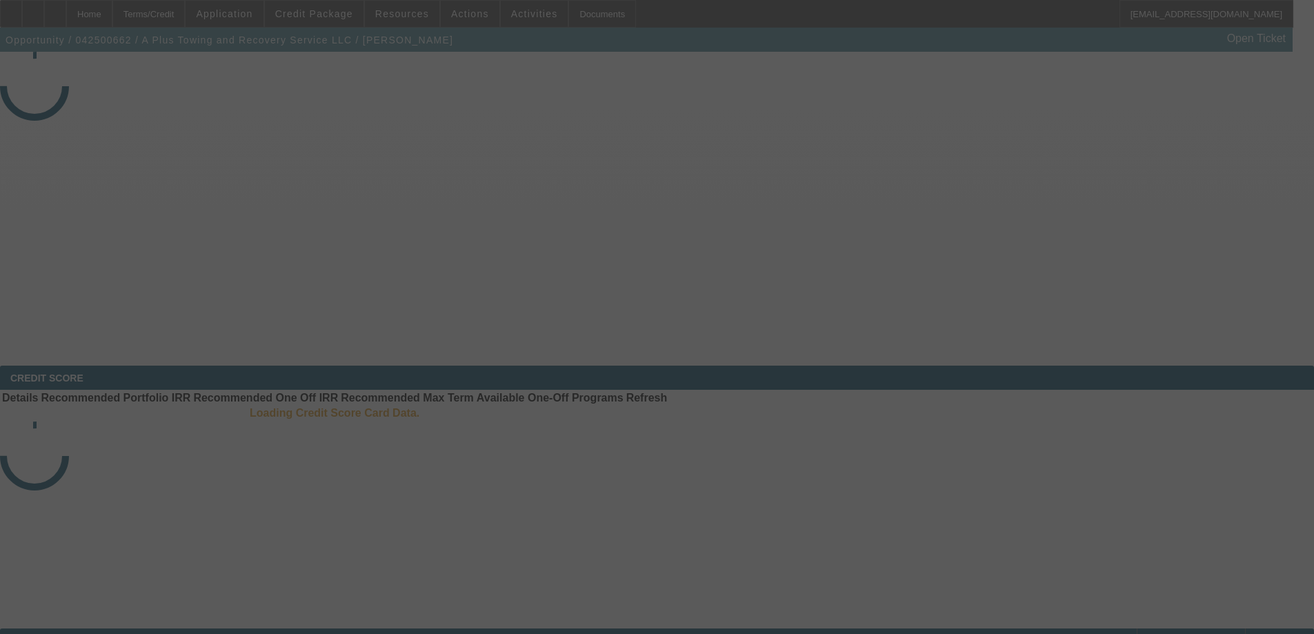
select select "4"
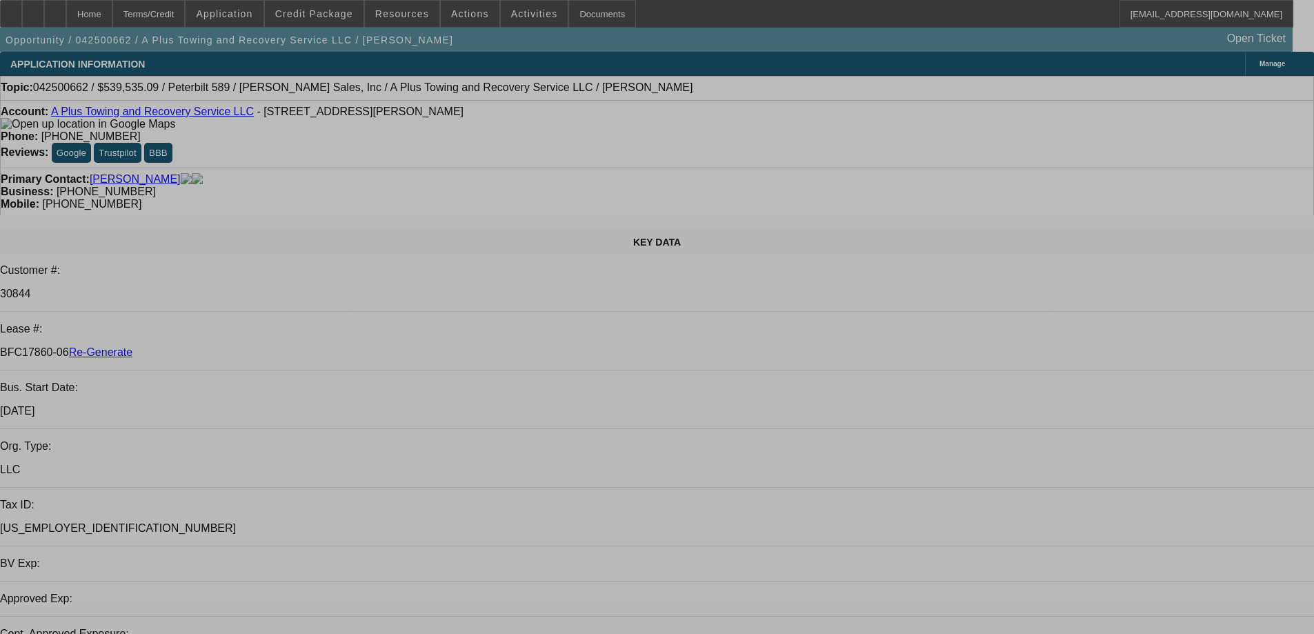
select select "0"
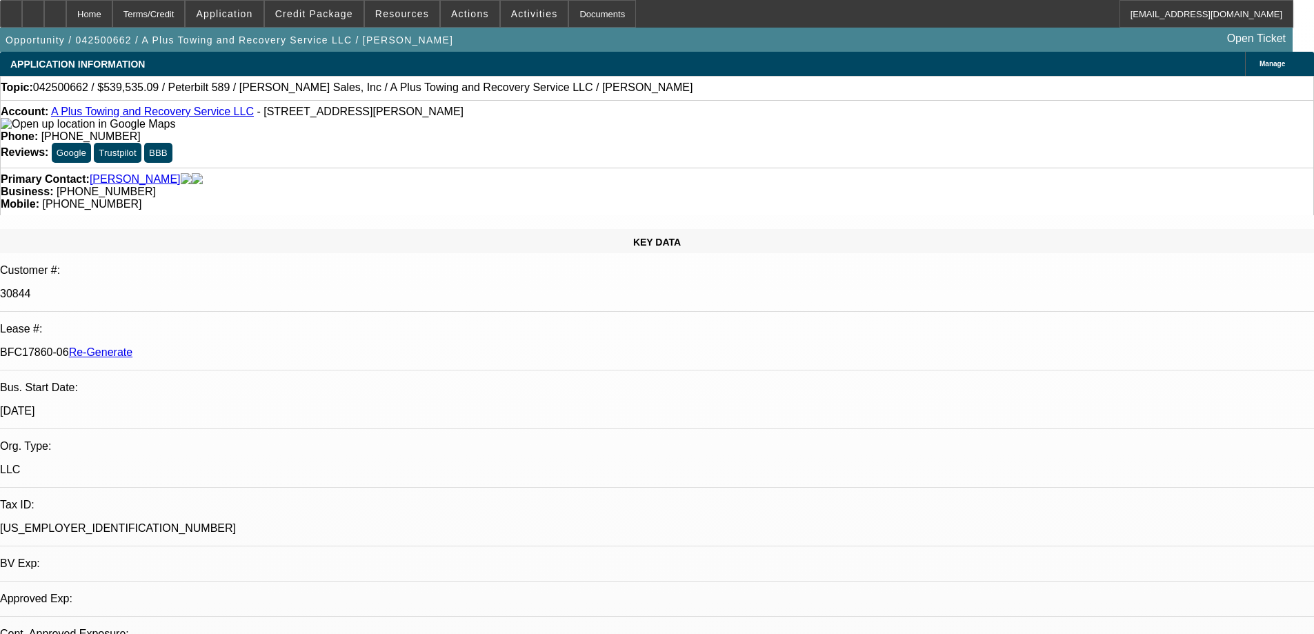
select select "2"
select select "0"
select select "6"
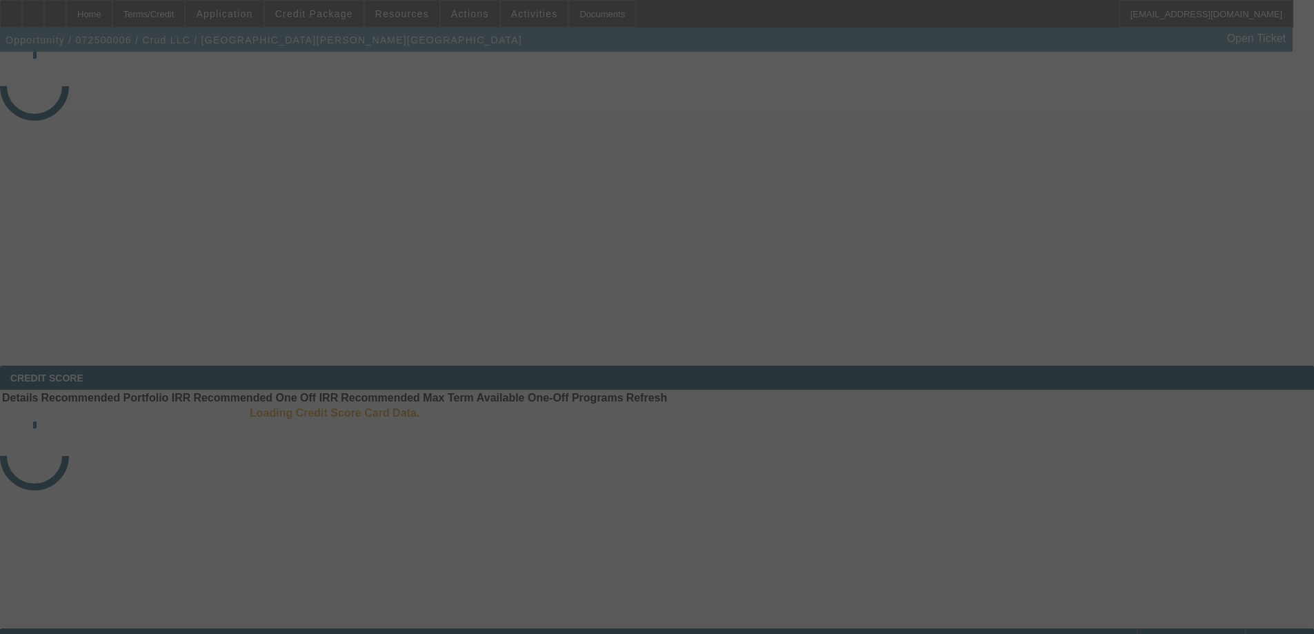
select select "4"
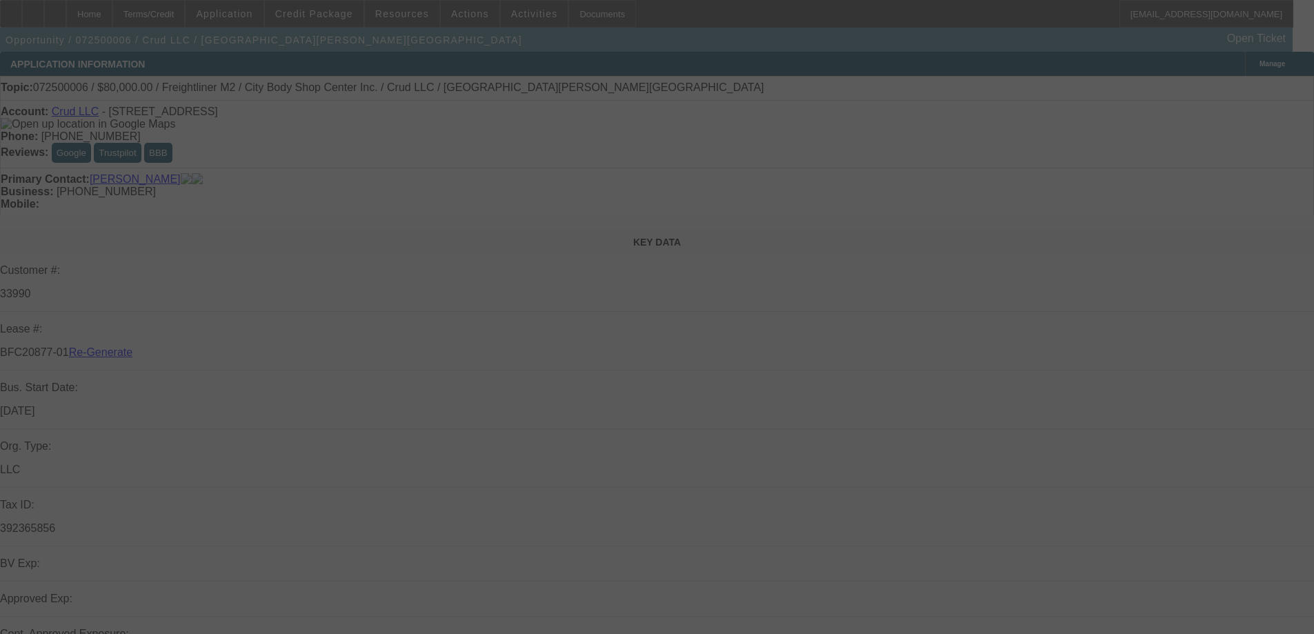
select select "0"
select select "2"
select select "0"
select select "6"
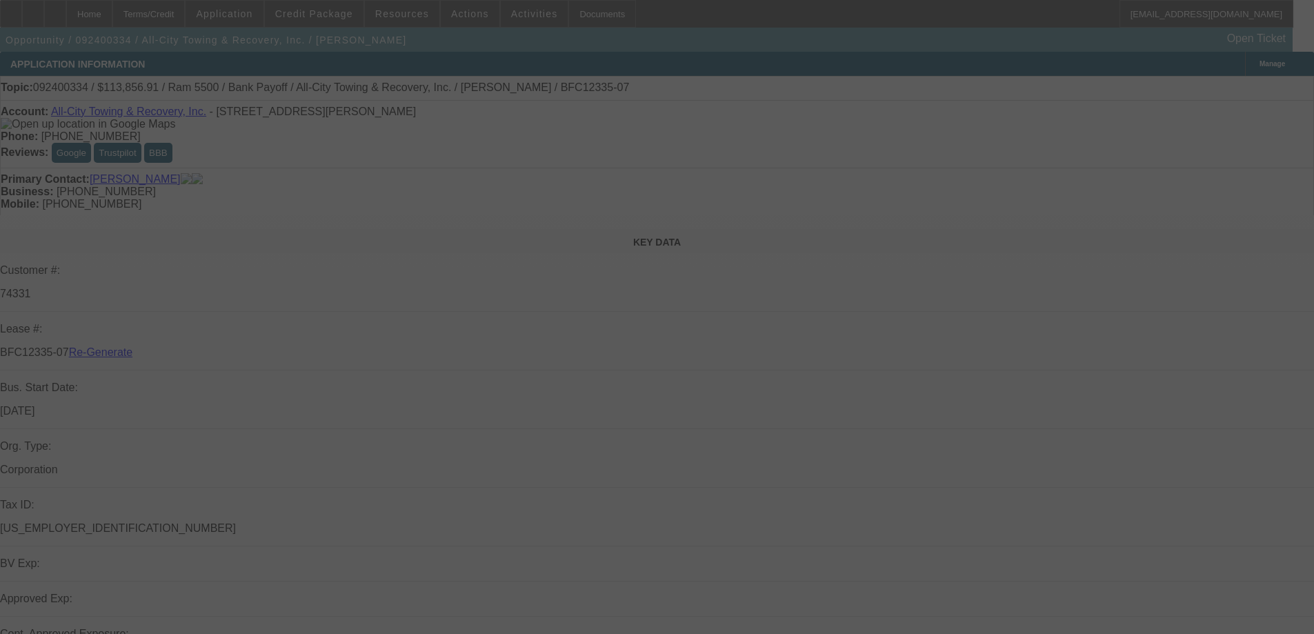
select select "4"
select select "0"
select select "6"
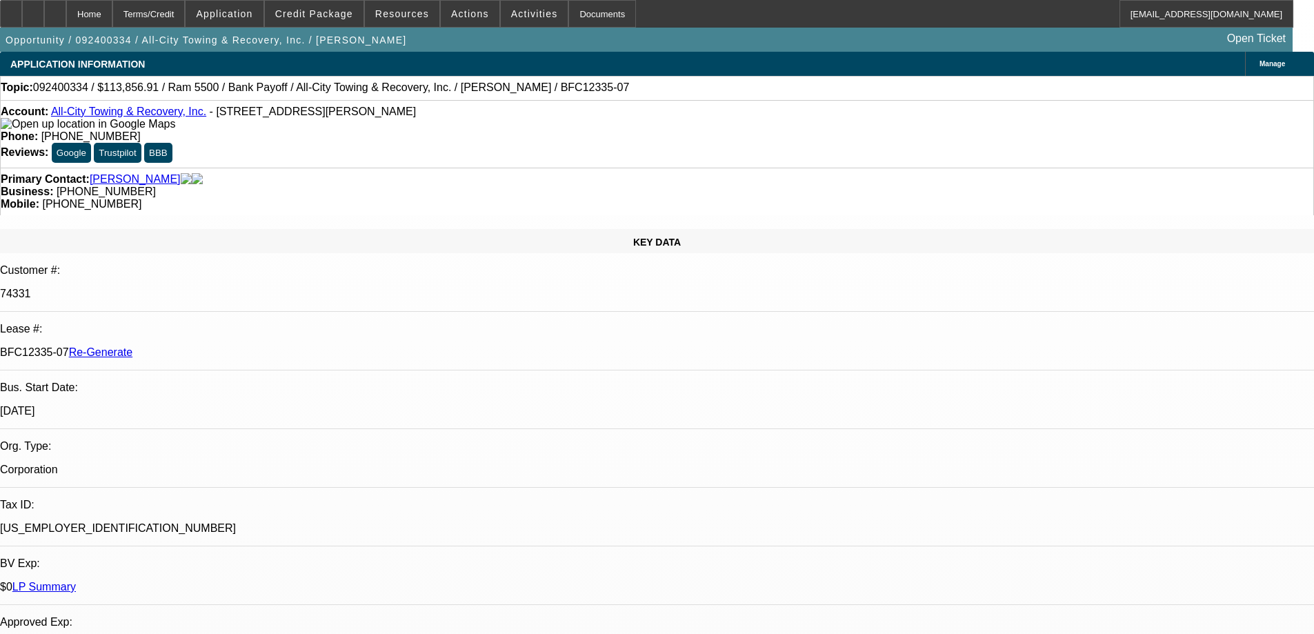
click at [501, 21] on span at bounding box center [535, 13] width 68 height 33
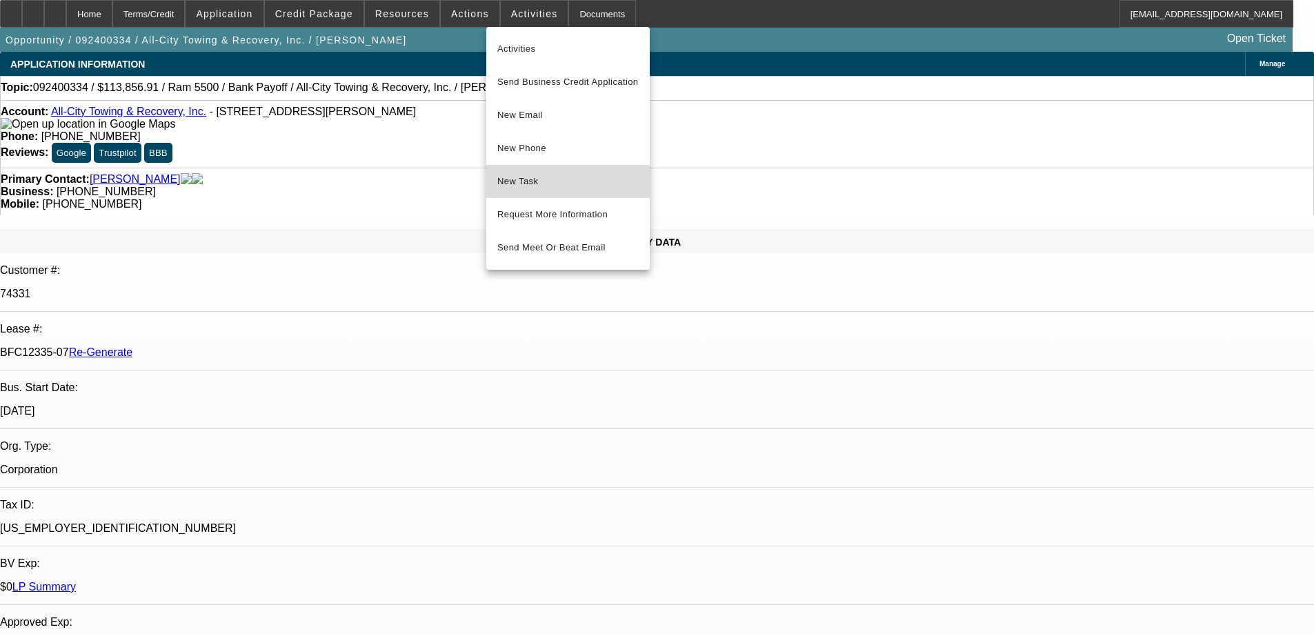
click at [526, 179] on span "New Task" at bounding box center [567, 181] width 141 height 17
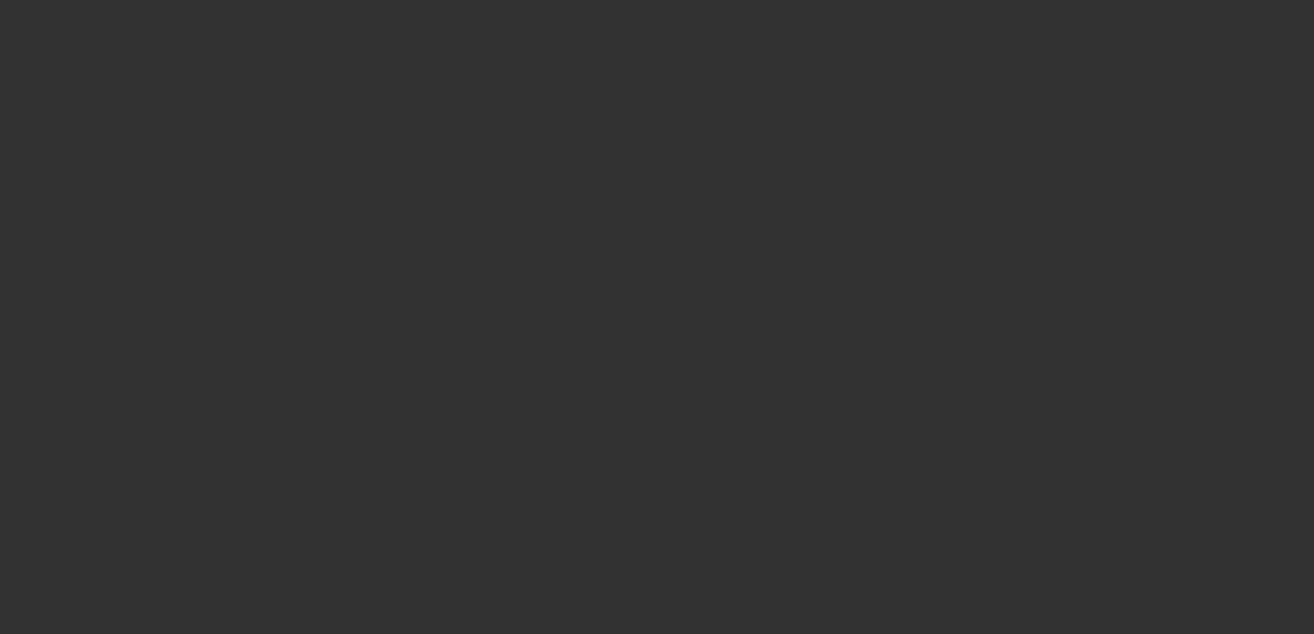
select select "3"
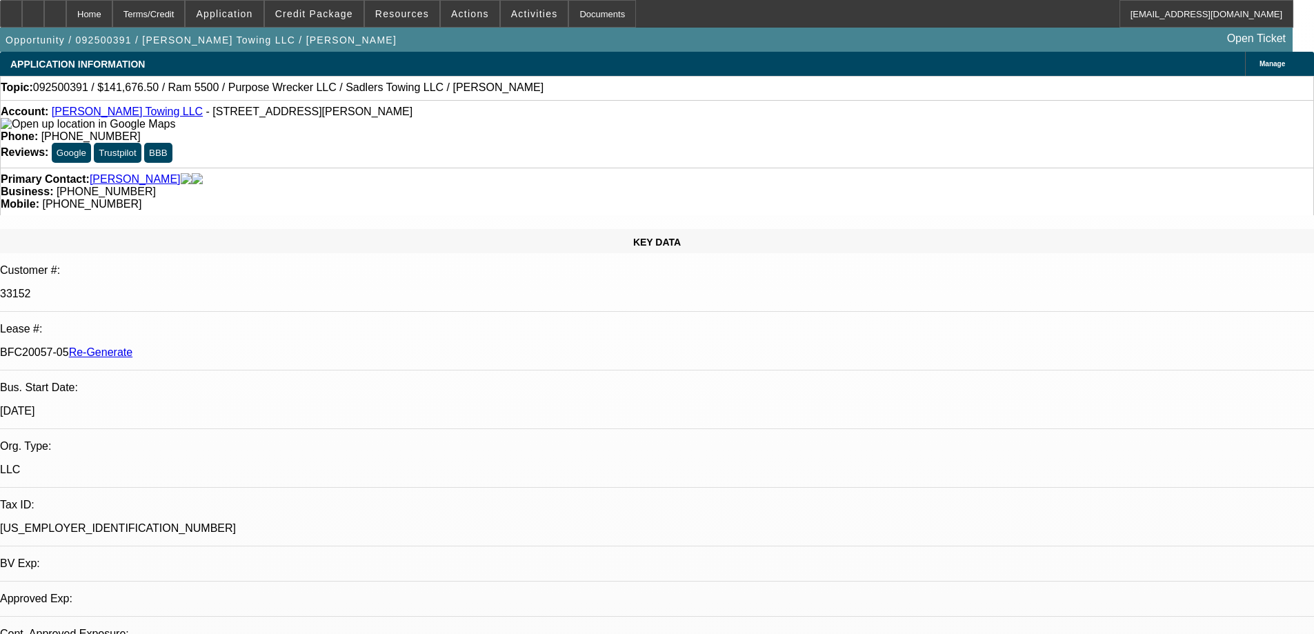
select select "0"
select select "2"
select select "0"
select select "6"
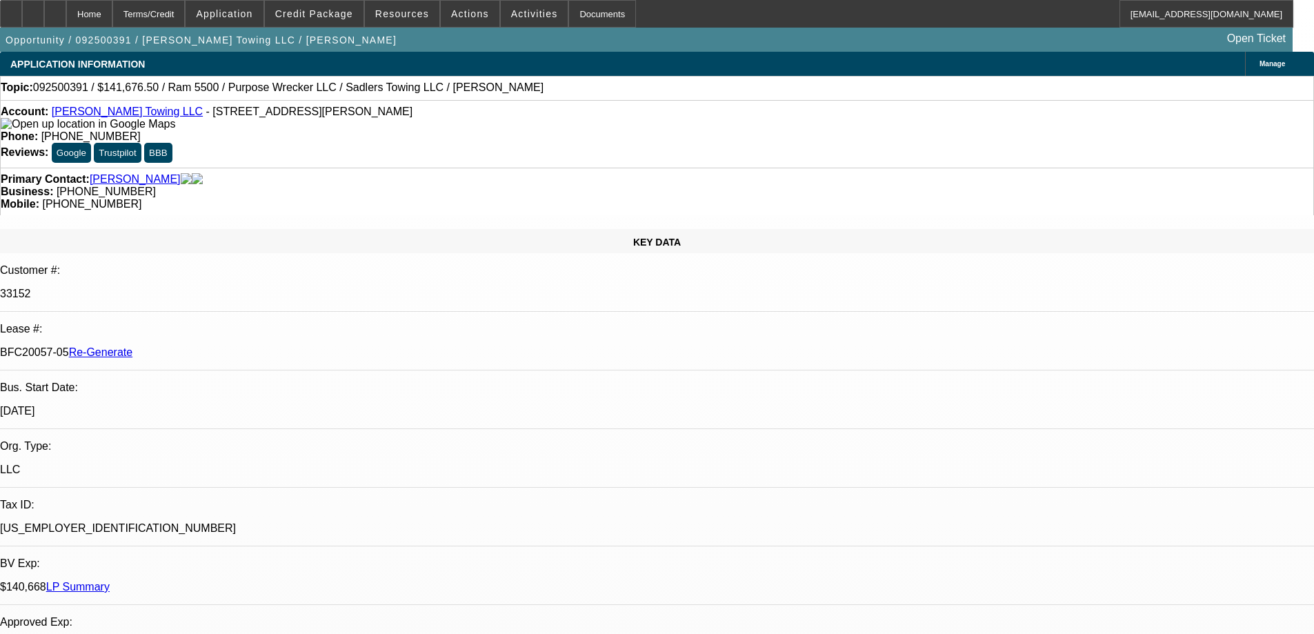
click at [595, 20] on div "Documents" at bounding box center [602, 14] width 68 height 28
click at [342, 12] on span "Credit Package" at bounding box center [314, 13] width 78 height 11
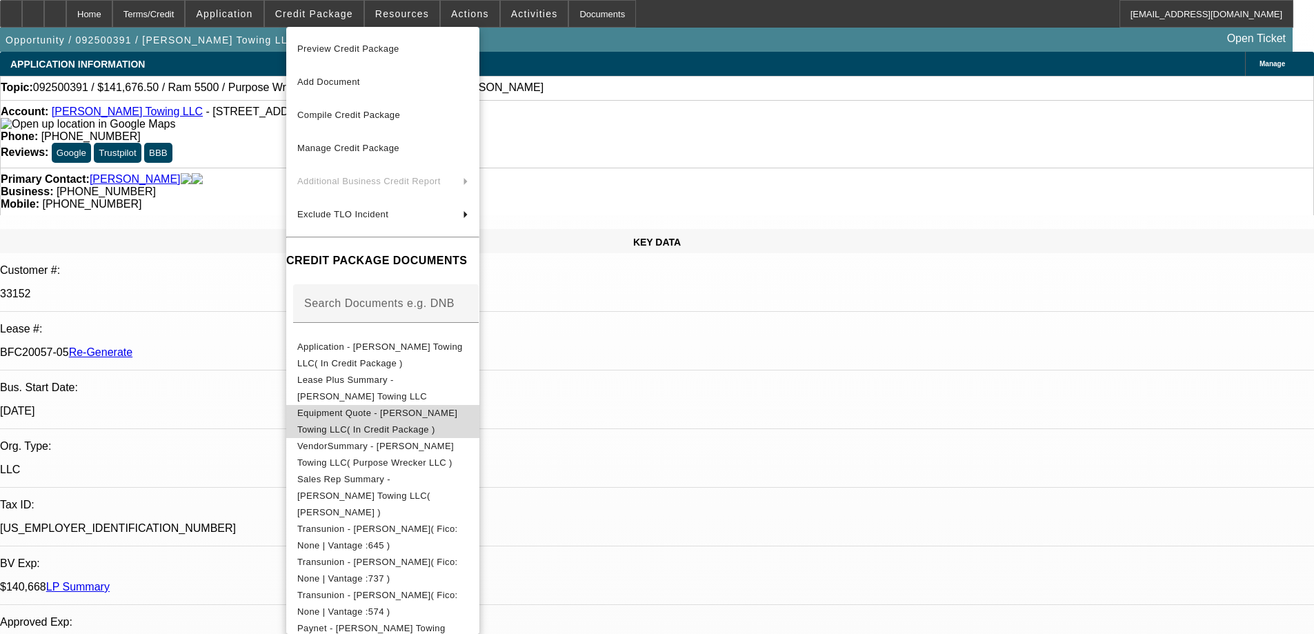
click at [346, 421] on span "Equipment Quote - Sadler's Towing LLC( In Credit Package )" at bounding box center [377, 421] width 160 height 27
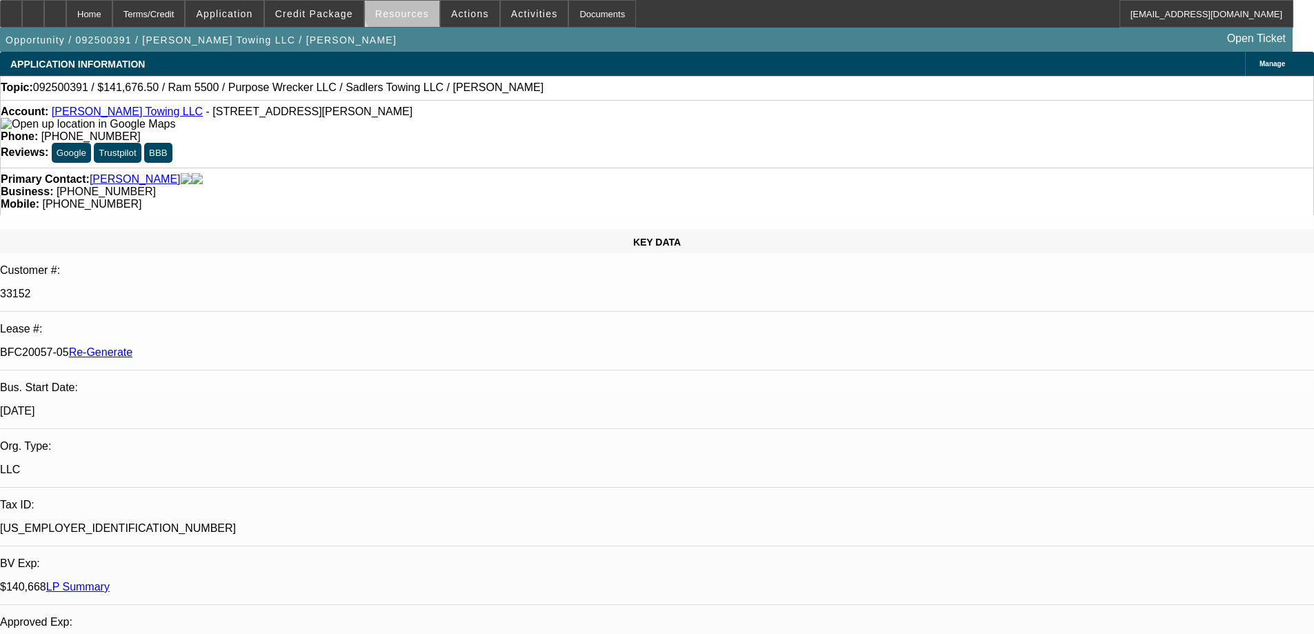
click at [410, 6] on span at bounding box center [402, 13] width 74 height 33
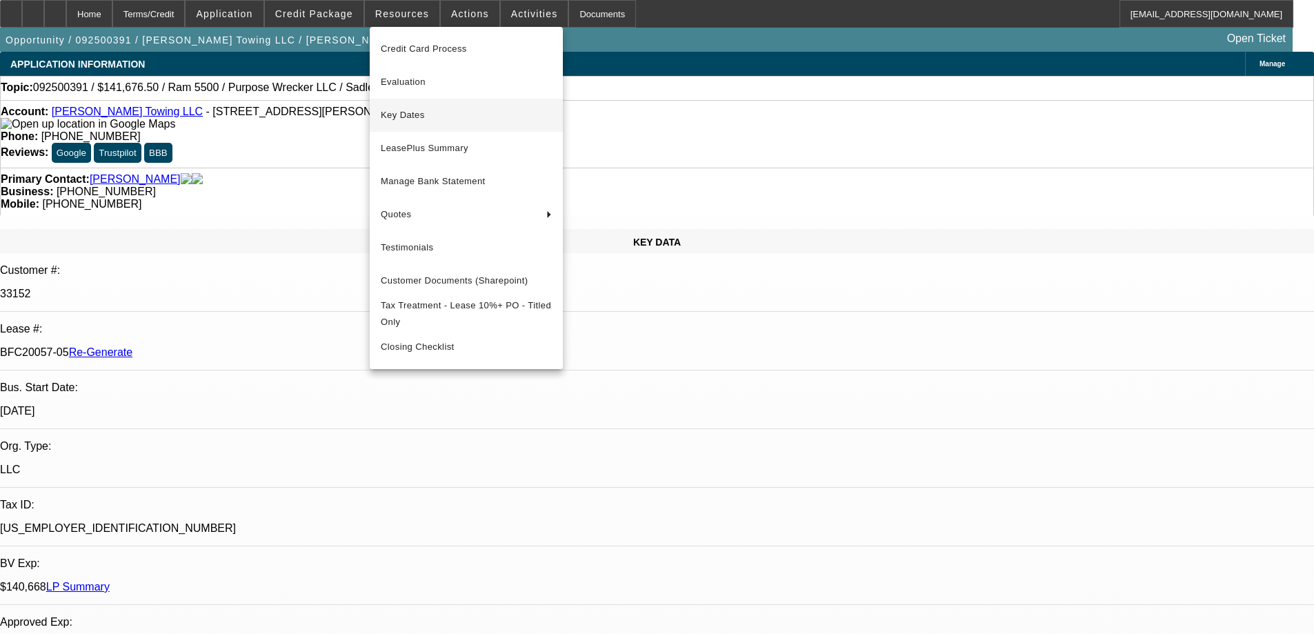
click at [403, 113] on span "Key Dates" at bounding box center [466, 115] width 171 height 17
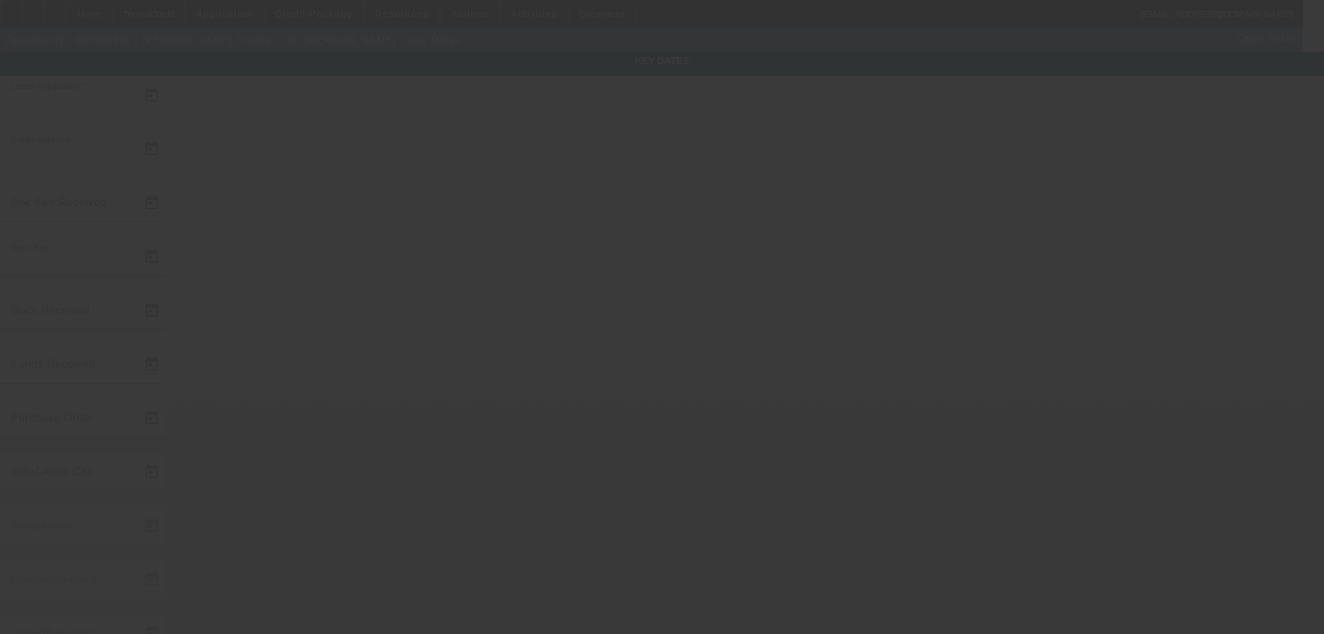
type input "9/18/2025"
type input "9/19/2025"
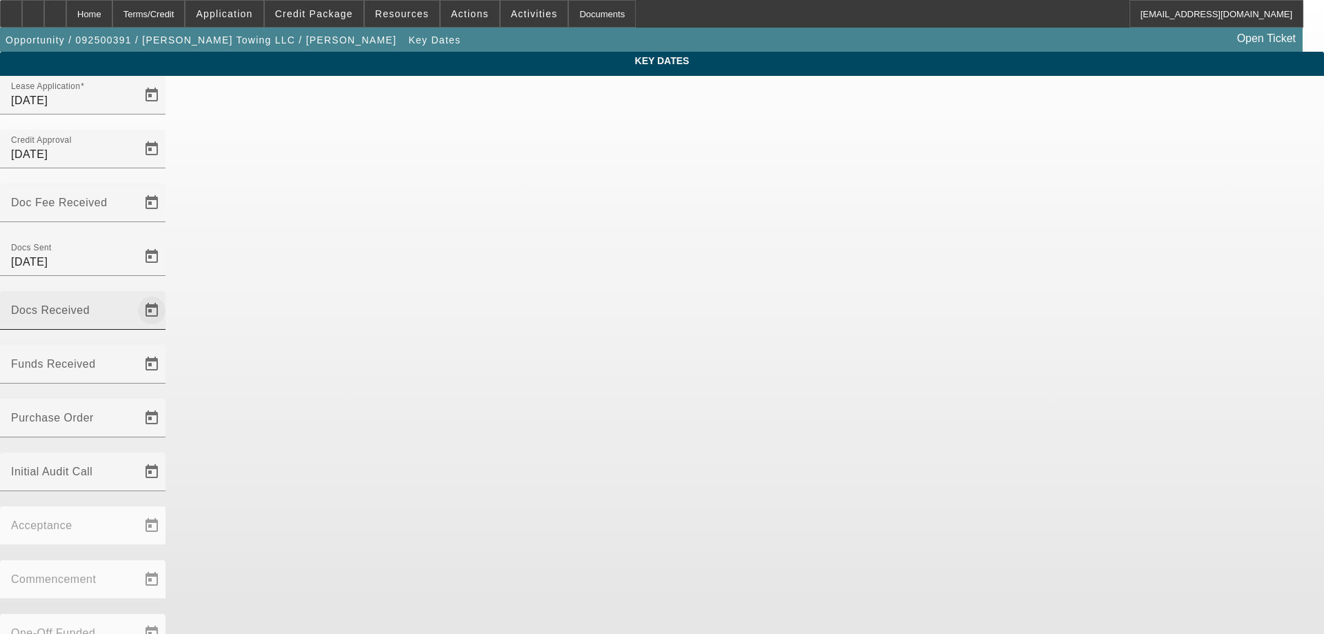
click at [168, 294] on span "Open calendar" at bounding box center [151, 310] width 33 height 33
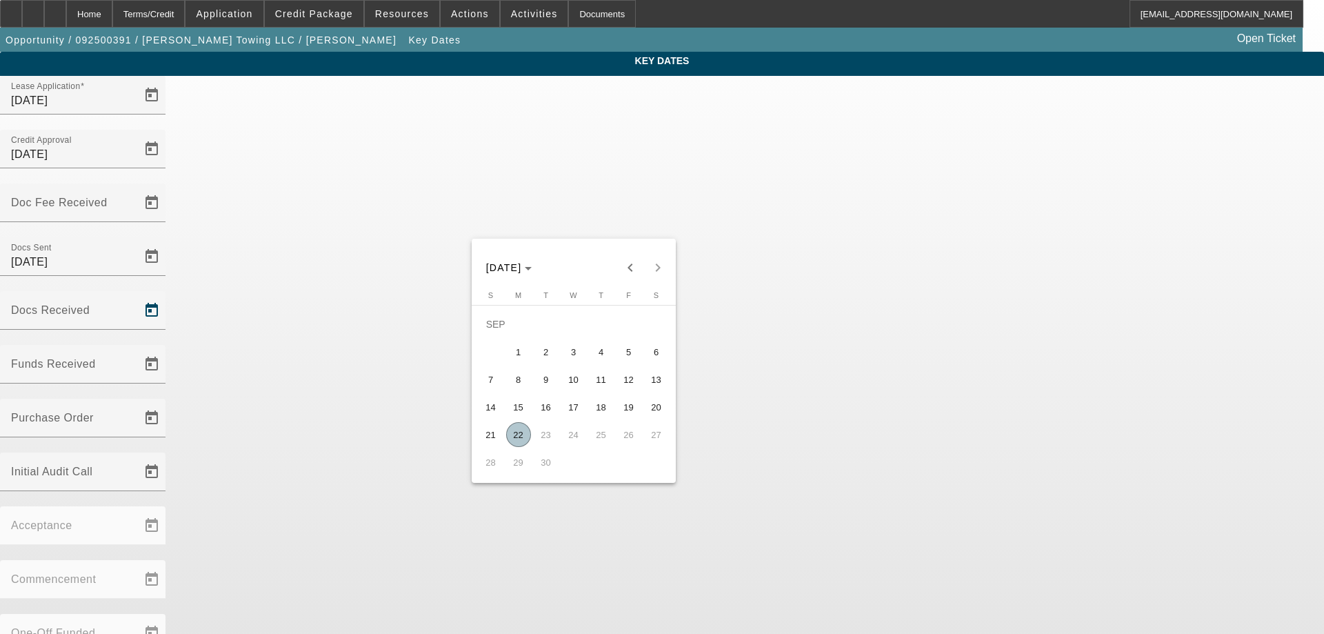
click at [524, 439] on span "22" at bounding box center [518, 434] width 25 height 25
type input "9/22/2025"
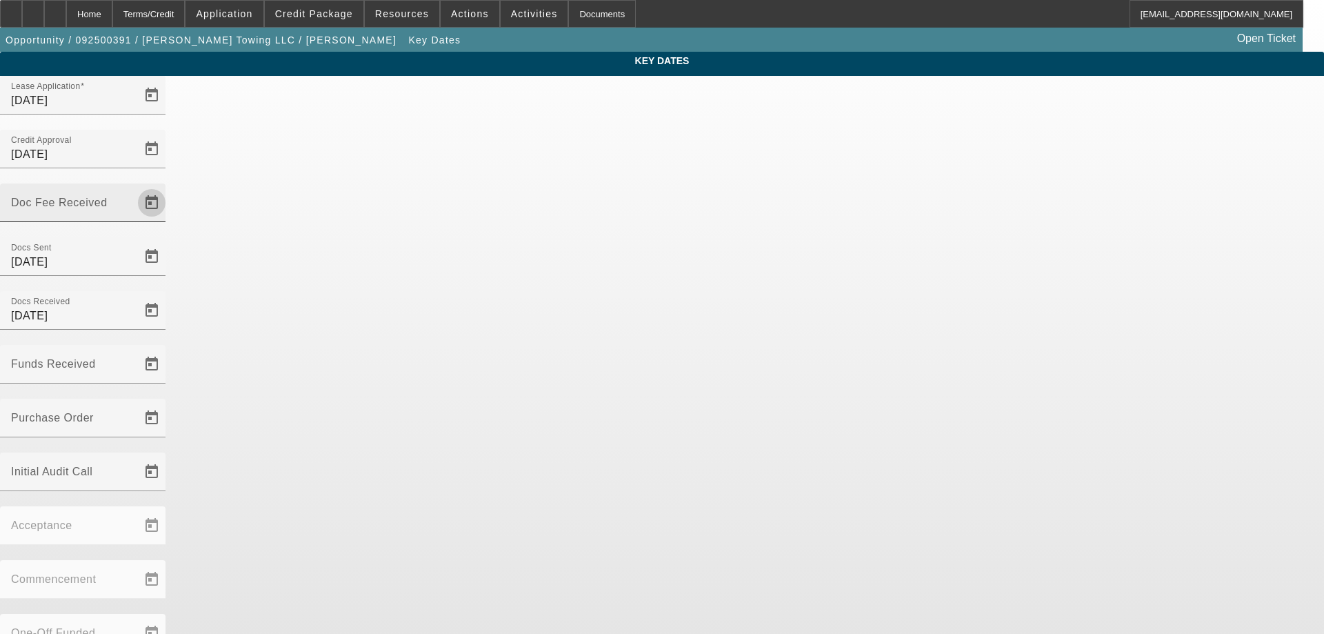
click at [168, 186] on span "Open calendar" at bounding box center [151, 202] width 33 height 33
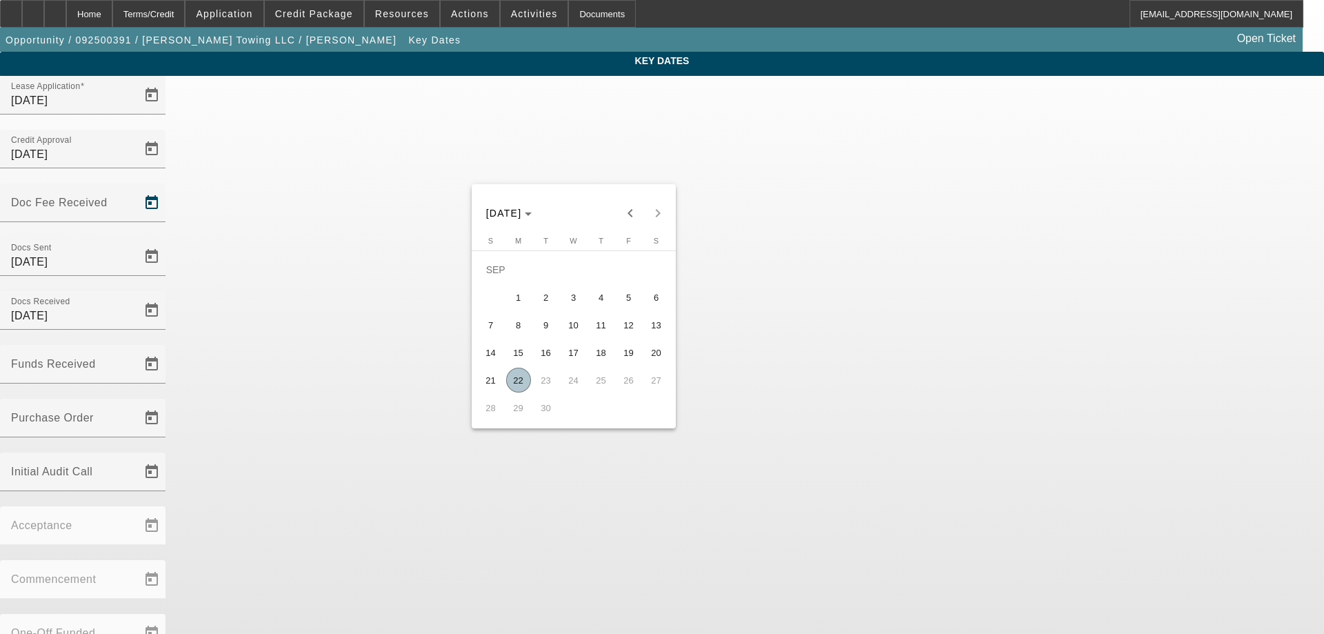
click at [523, 385] on span "22" at bounding box center [518, 380] width 25 height 25
type input "9/22/2025"
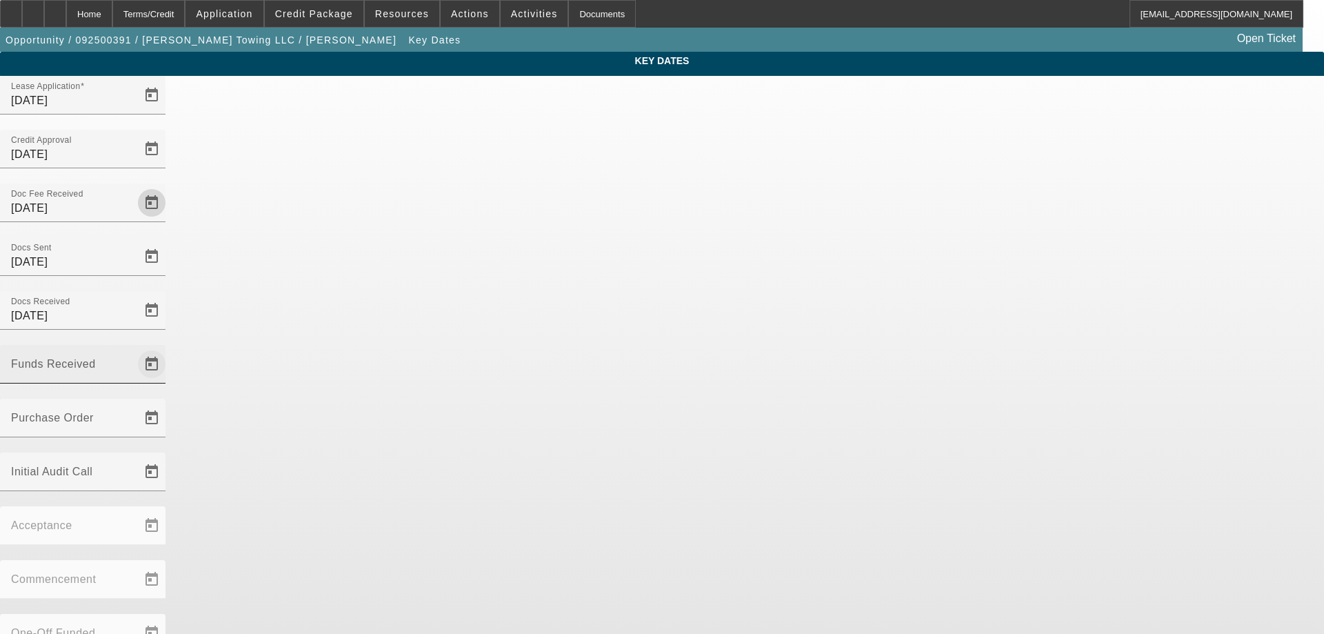
click at [168, 348] on span "Open calendar" at bounding box center [151, 364] width 33 height 33
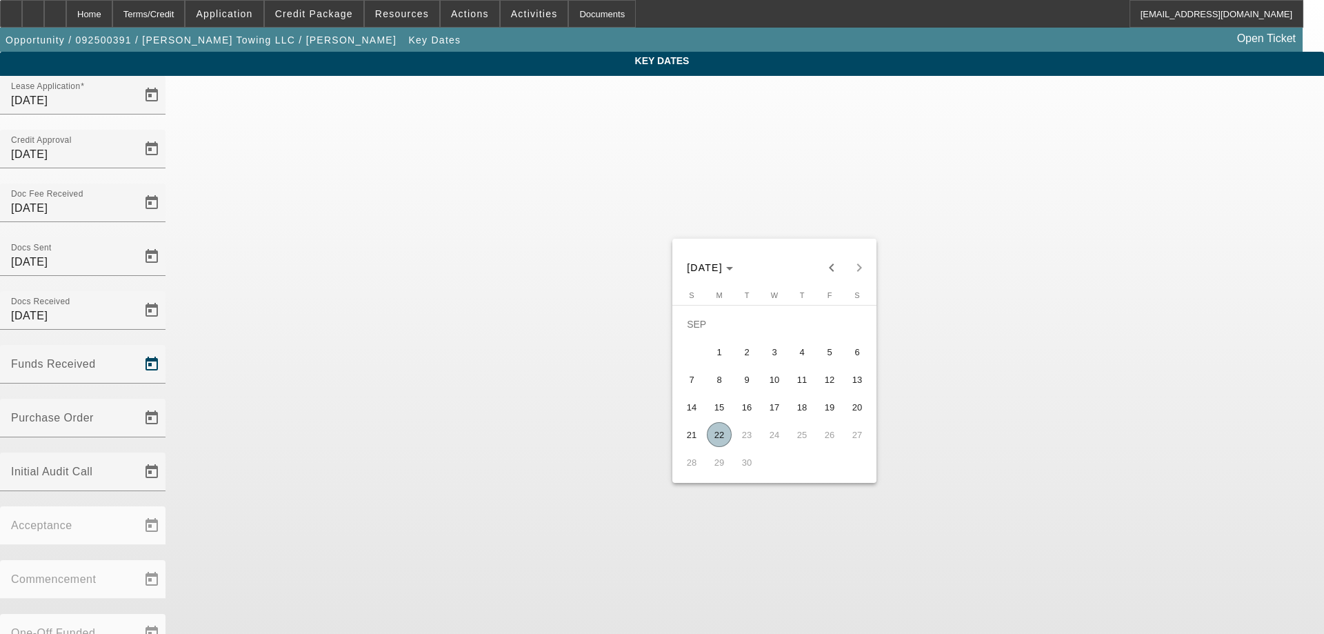
click at [723, 432] on span "22" at bounding box center [719, 434] width 25 height 25
type input "9/22/2025"
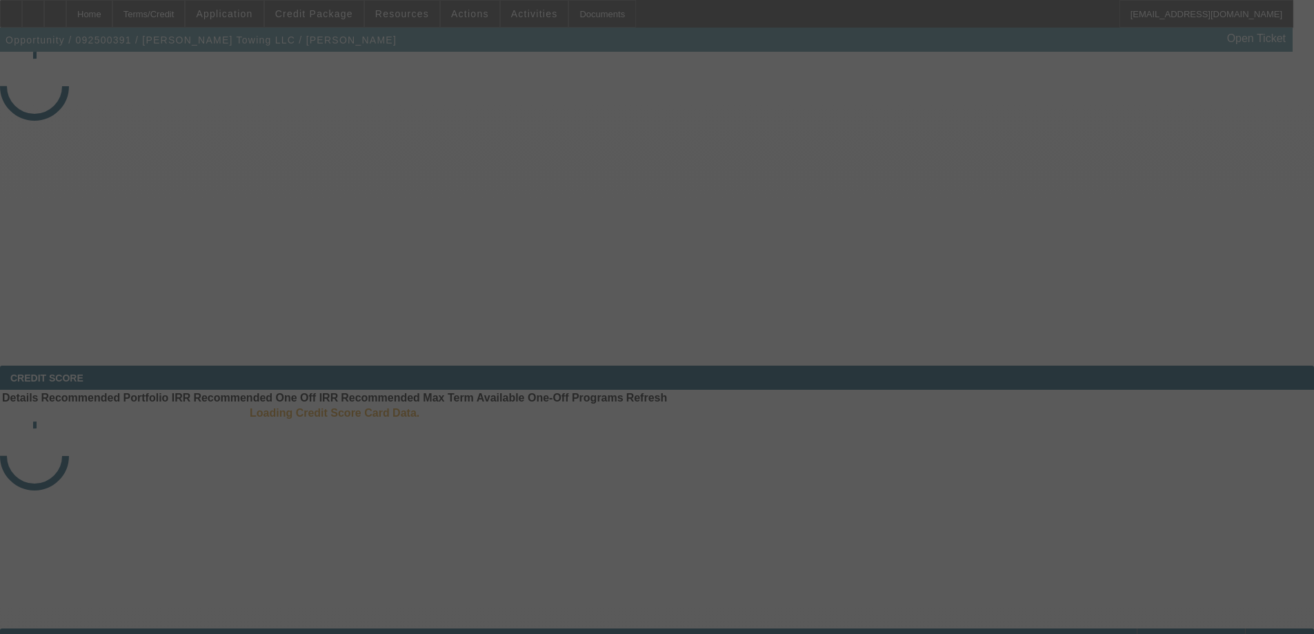
select select "3"
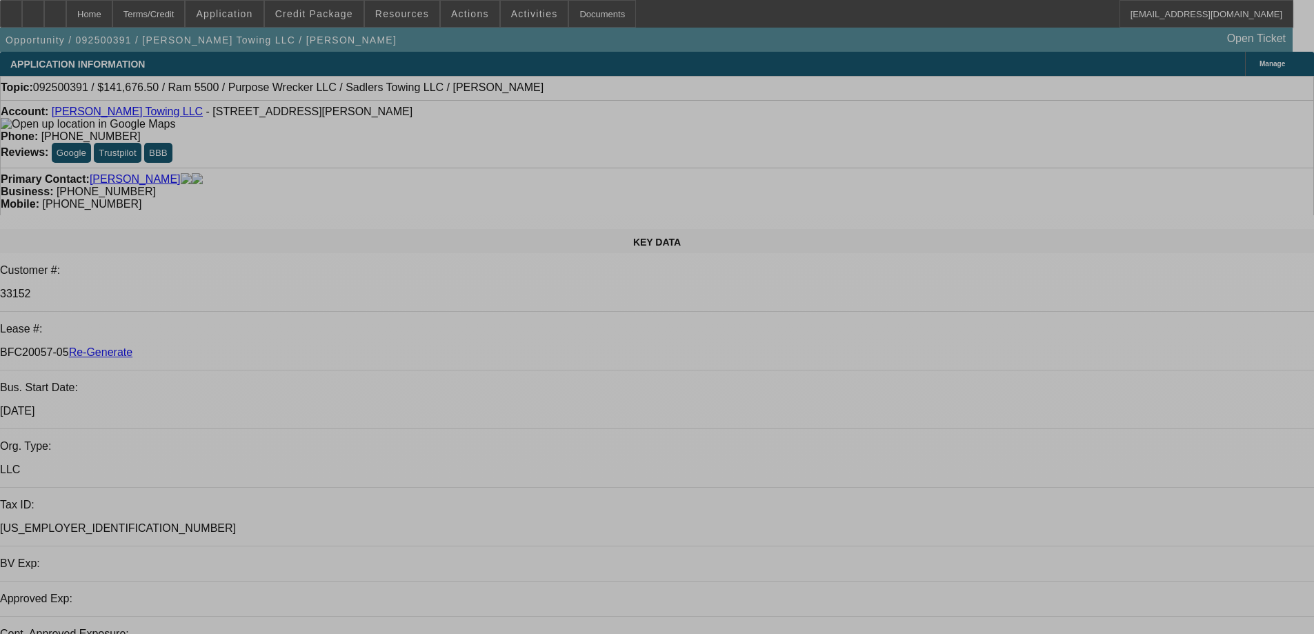
select select "0"
select select "2"
select select "0"
select select "6"
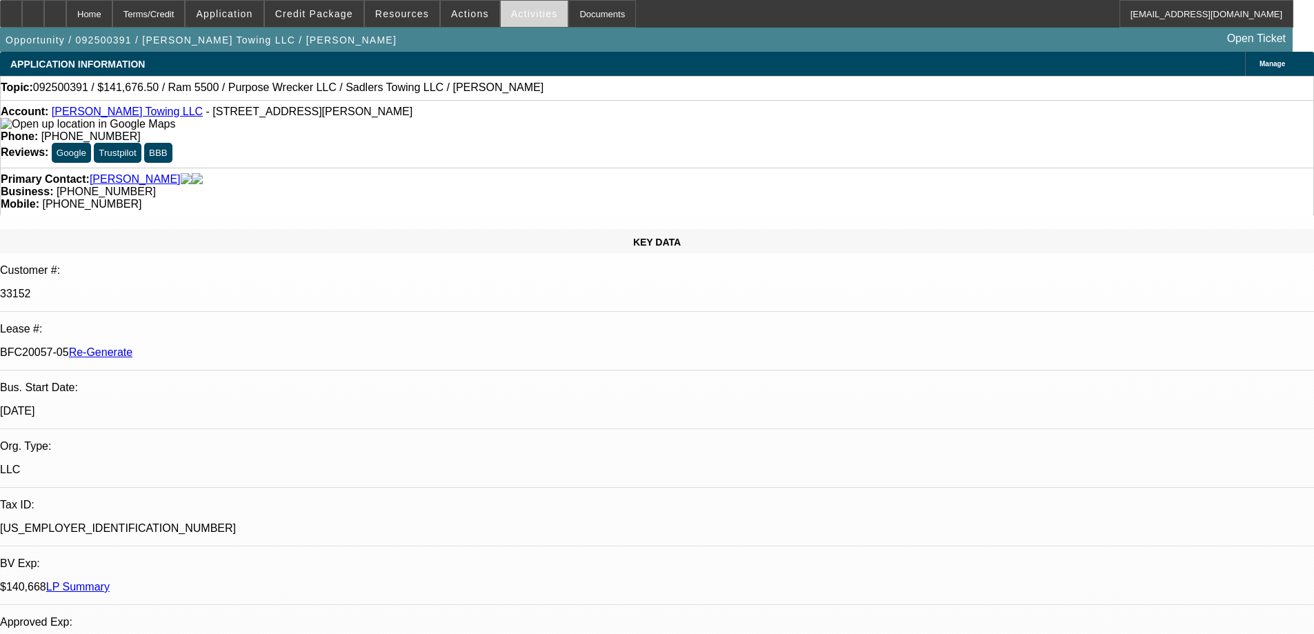
click at [522, 11] on span "Activities" at bounding box center [534, 13] width 47 height 11
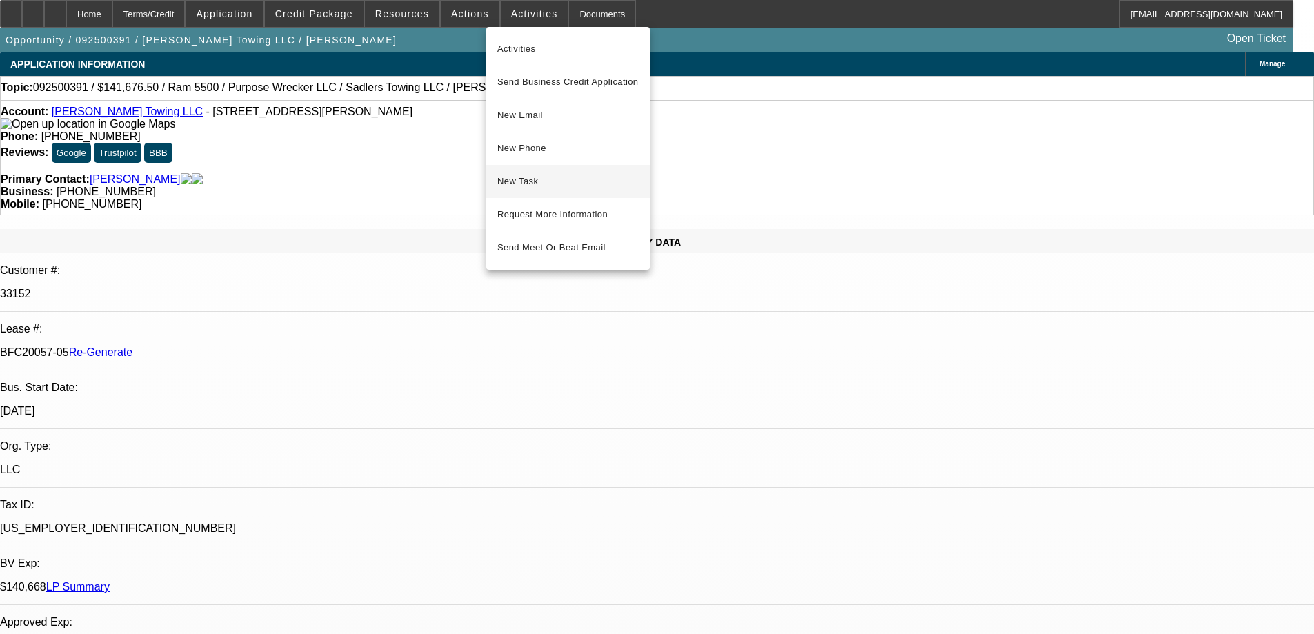
click at [552, 181] on span "New Task" at bounding box center [567, 181] width 141 height 17
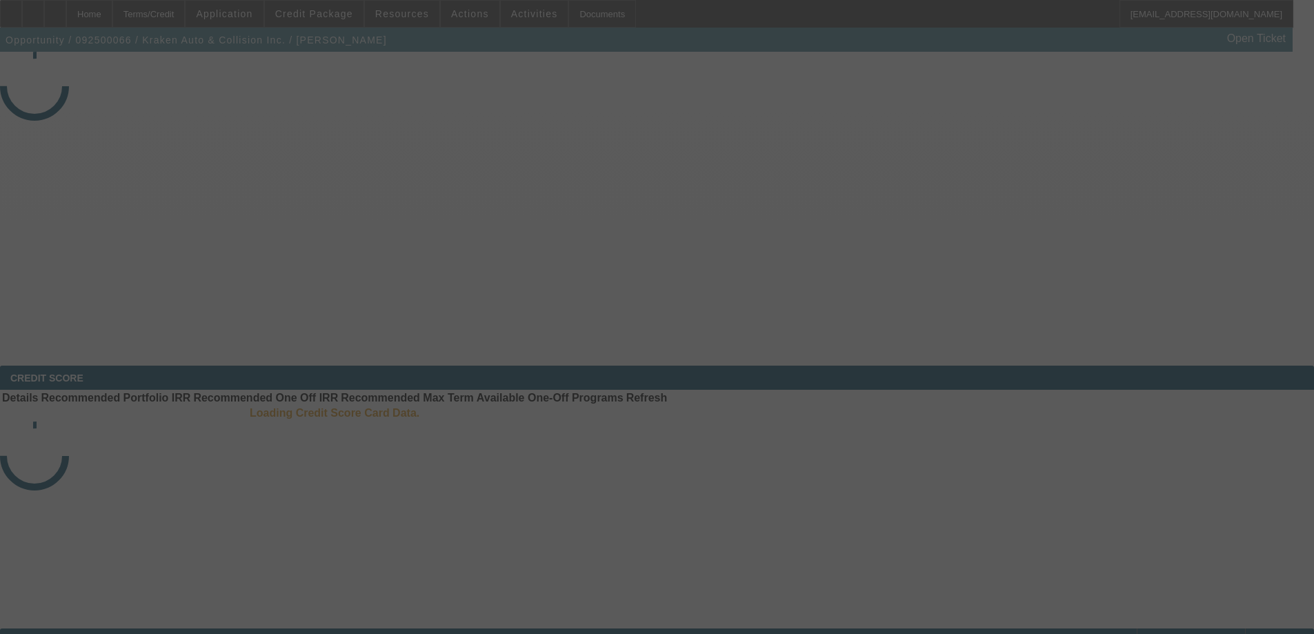
select select "3"
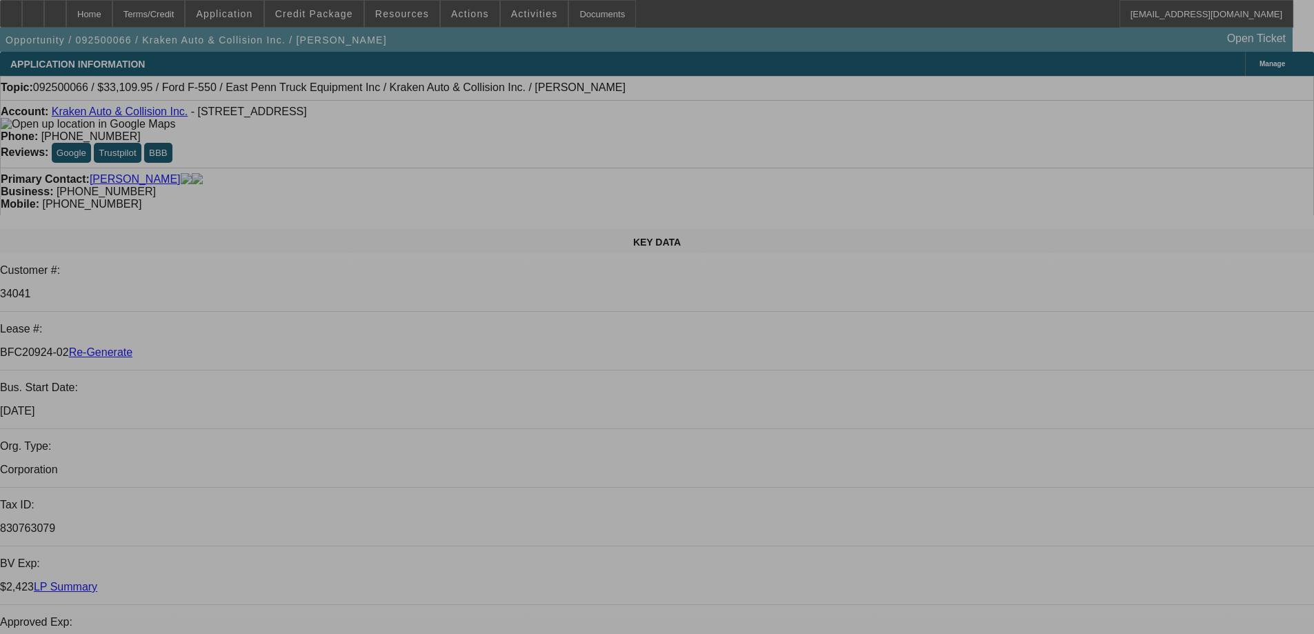
select select "0"
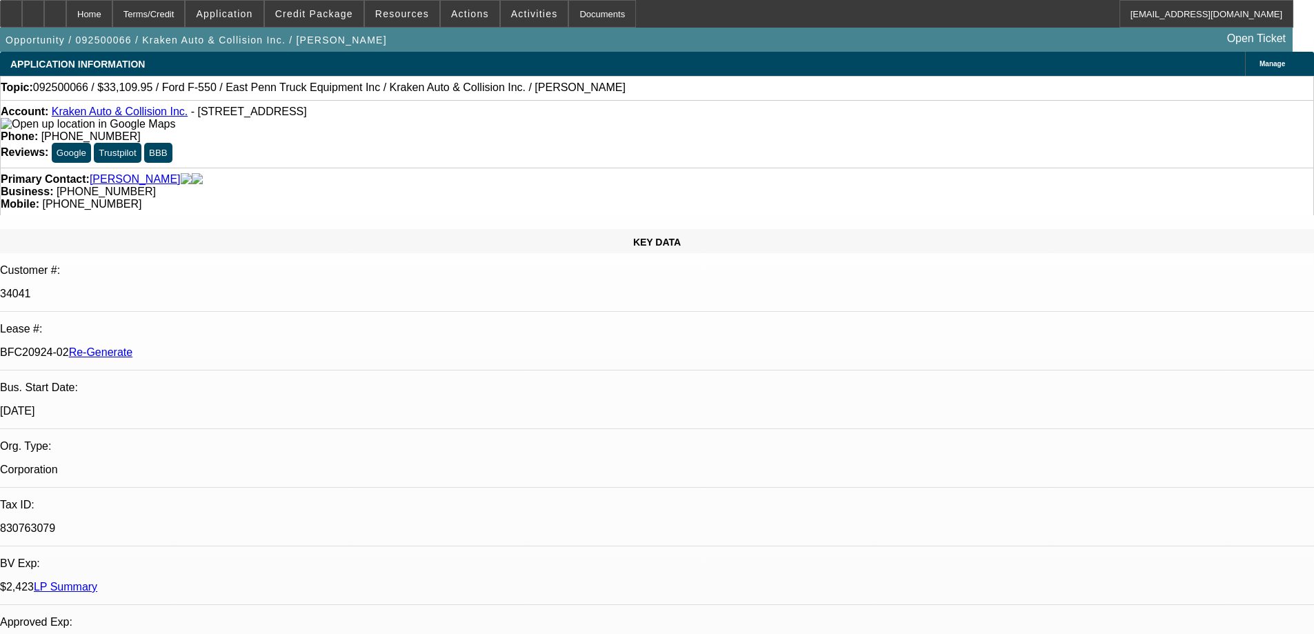
select select "0.1"
select select "4"
